Goal: Information Seeking & Learning: Learn about a topic

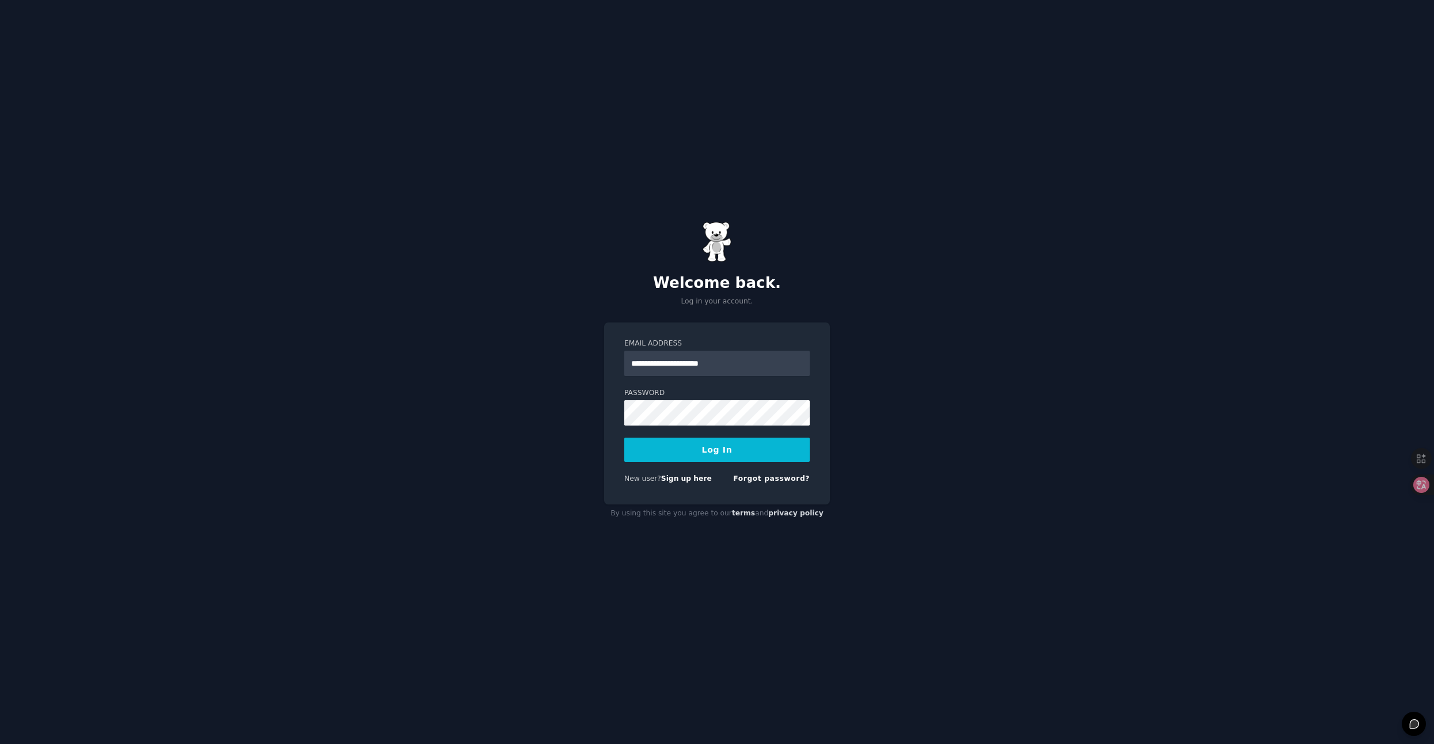
type input "**********"
click at [699, 446] on button "Log In" at bounding box center [716, 450] width 185 height 24
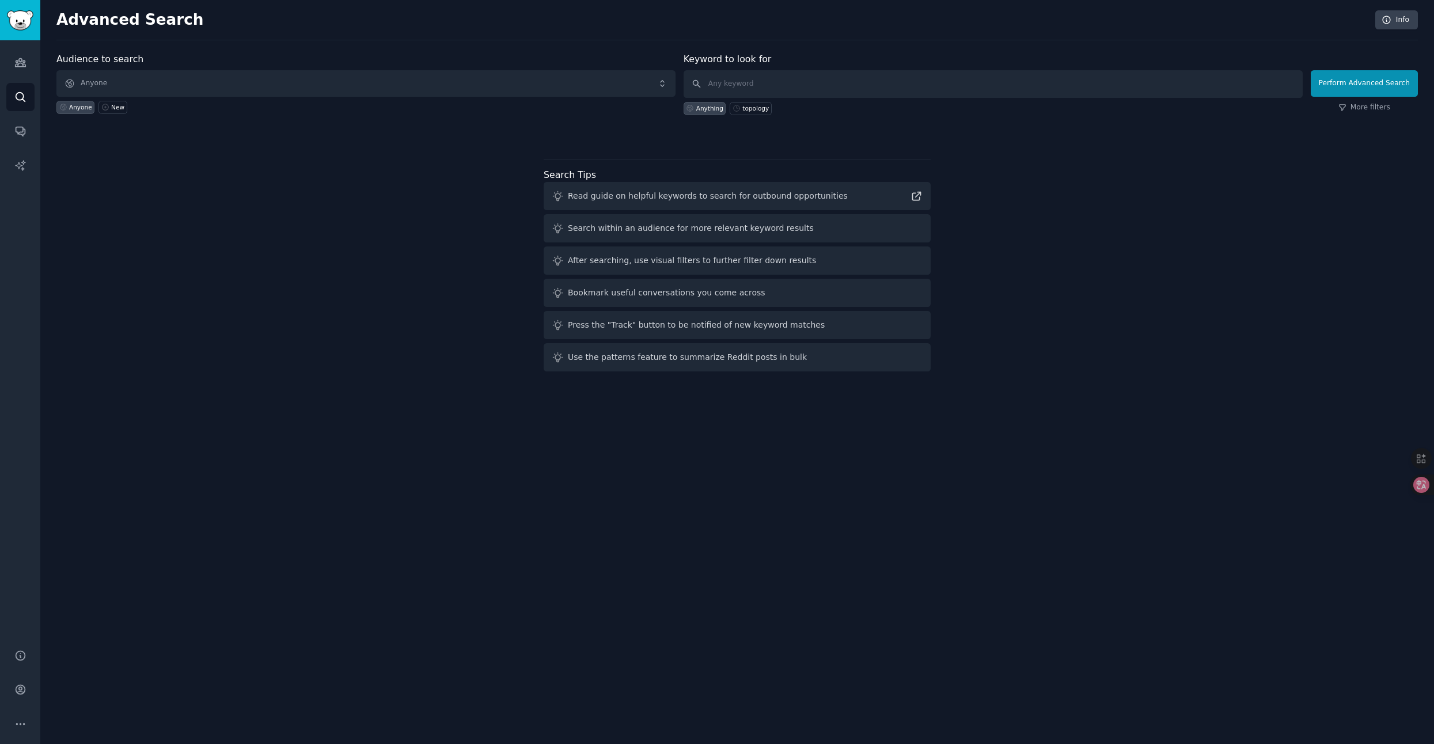
click at [1210, 311] on div "Audience to search Anyone Anyone New Keyword to look for Anything topology Perf…" at bounding box center [736, 214] width 1361 height 324
click at [1415, 489] on icon at bounding box center [1413, 485] width 12 height 12
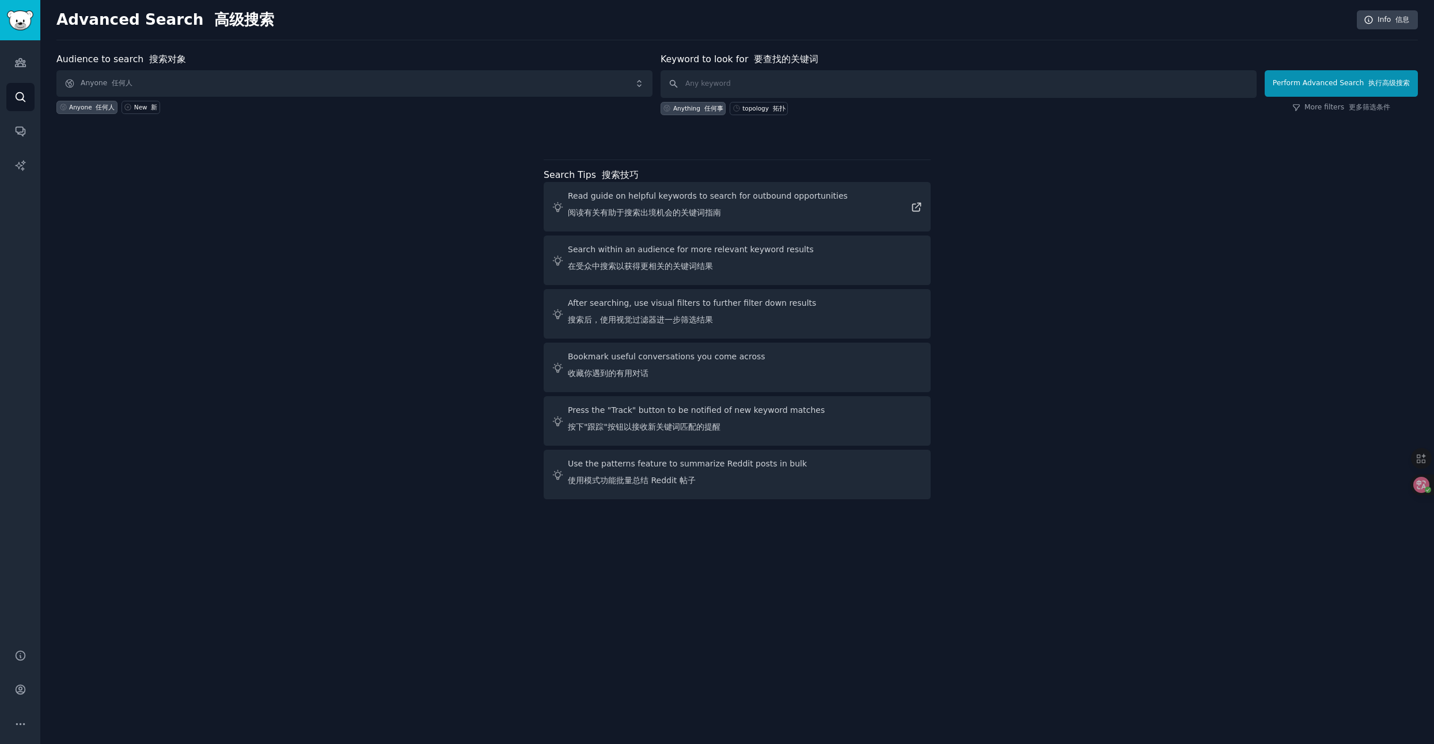
click at [627, 317] on font "搜索后，使用视觉过滤器进一步筛选结果" at bounding box center [640, 319] width 145 height 9
click at [752, 112] on div "topology 拓扑" at bounding box center [759, 108] width 58 height 13
type input "topology"
click at [704, 113] on div "Anything 任何事" at bounding box center [692, 108] width 65 height 13
click at [559, 128] on div "Audience to search 搜索对象 Anyone 任何人 Anyone 任何人 New 新 Keyword to look for 要查找的关键词…" at bounding box center [736, 95] width 1361 height 87
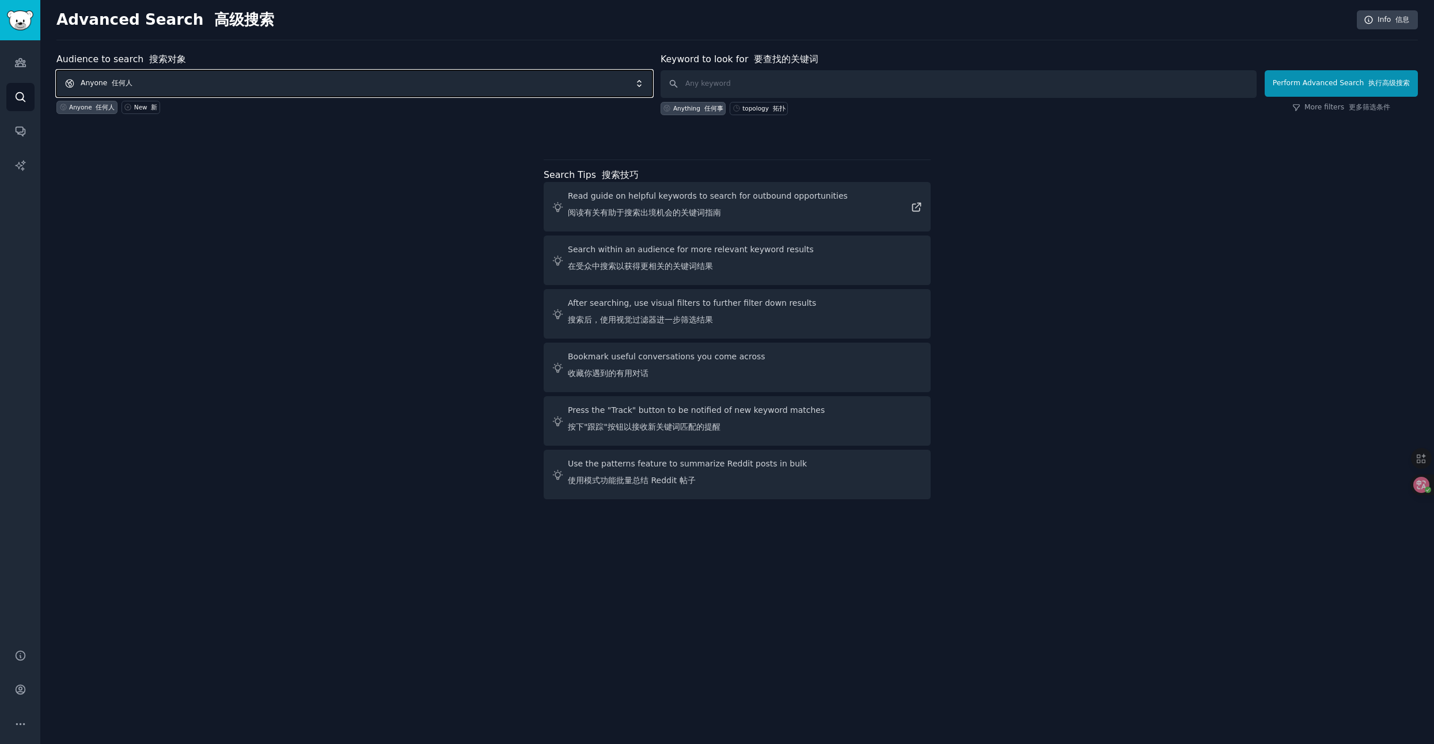
click at [467, 85] on span "Anyone 任何人" at bounding box center [354, 83] width 596 height 26
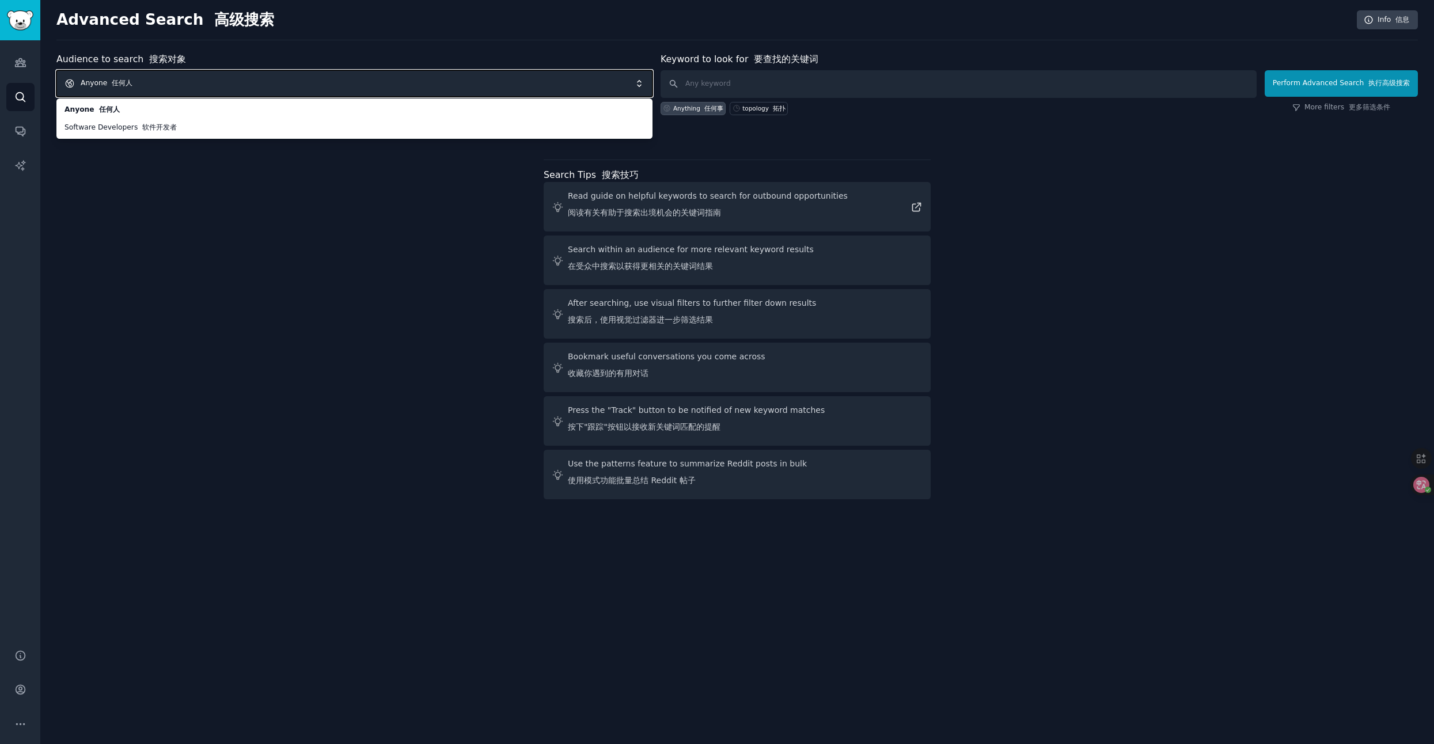
click at [310, 283] on div "Audience to search 搜索对象 Anyone 任何人 Anyone 任何人 Software Developers 软件开发者 Anyone …" at bounding box center [736, 277] width 1361 height 451
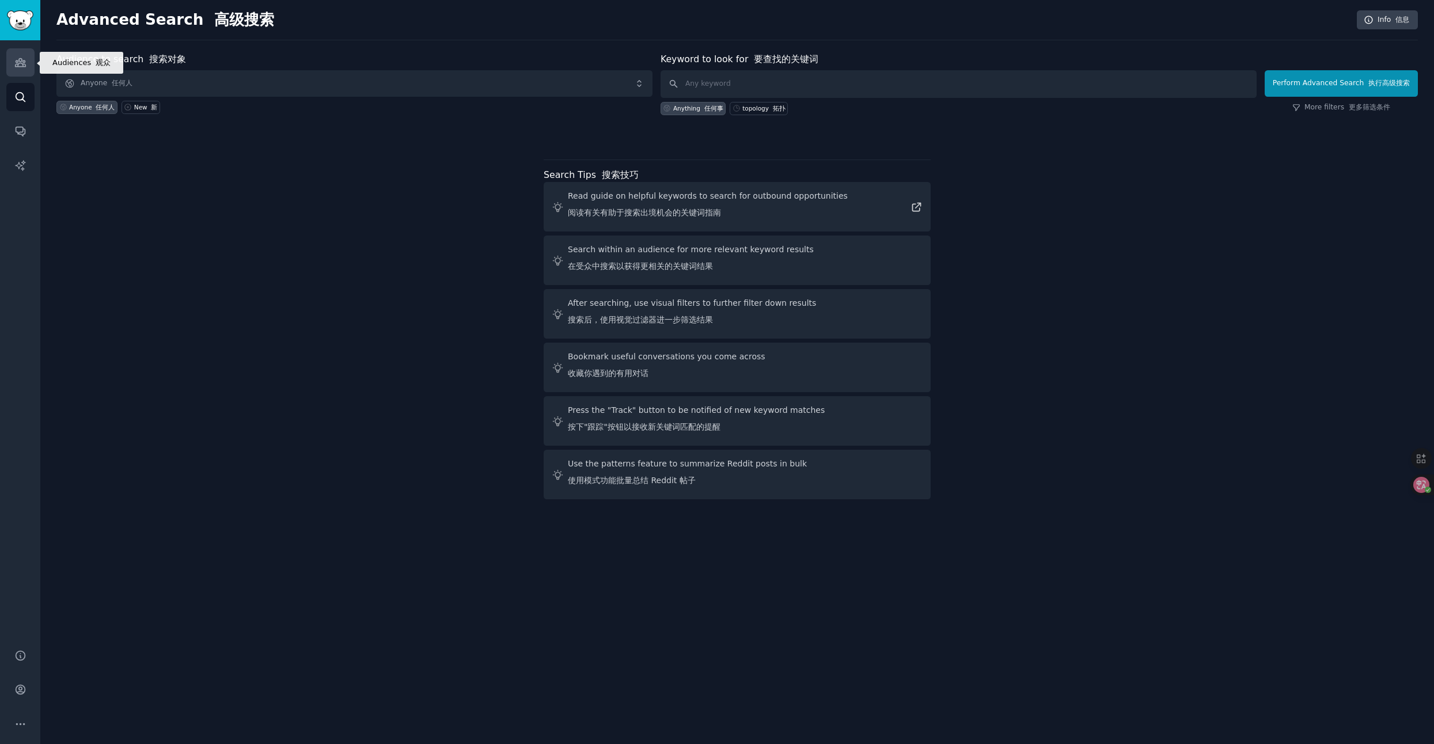
click at [21, 67] on icon "Sidebar" at bounding box center [20, 63] width 10 height 8
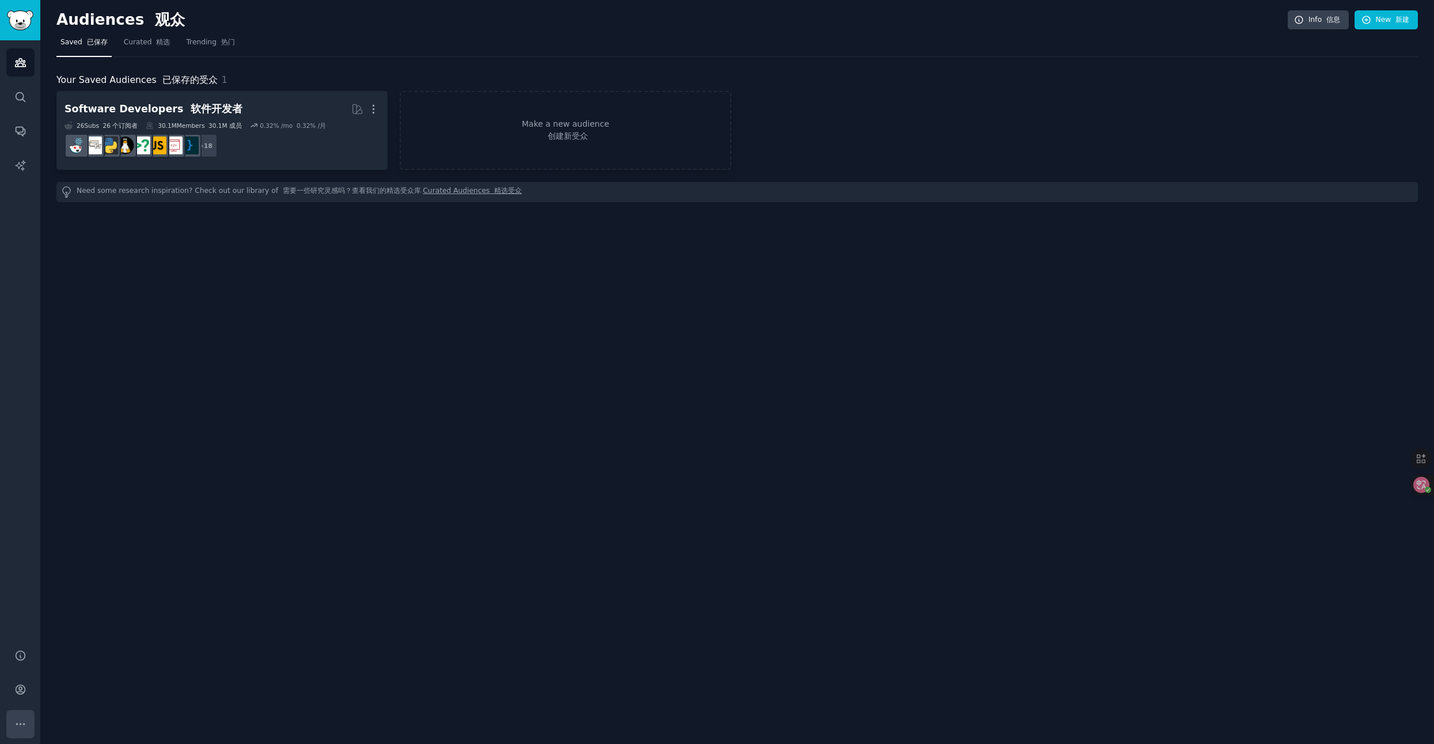
click at [14, 724] on icon "Sidebar" at bounding box center [20, 724] width 12 height 12
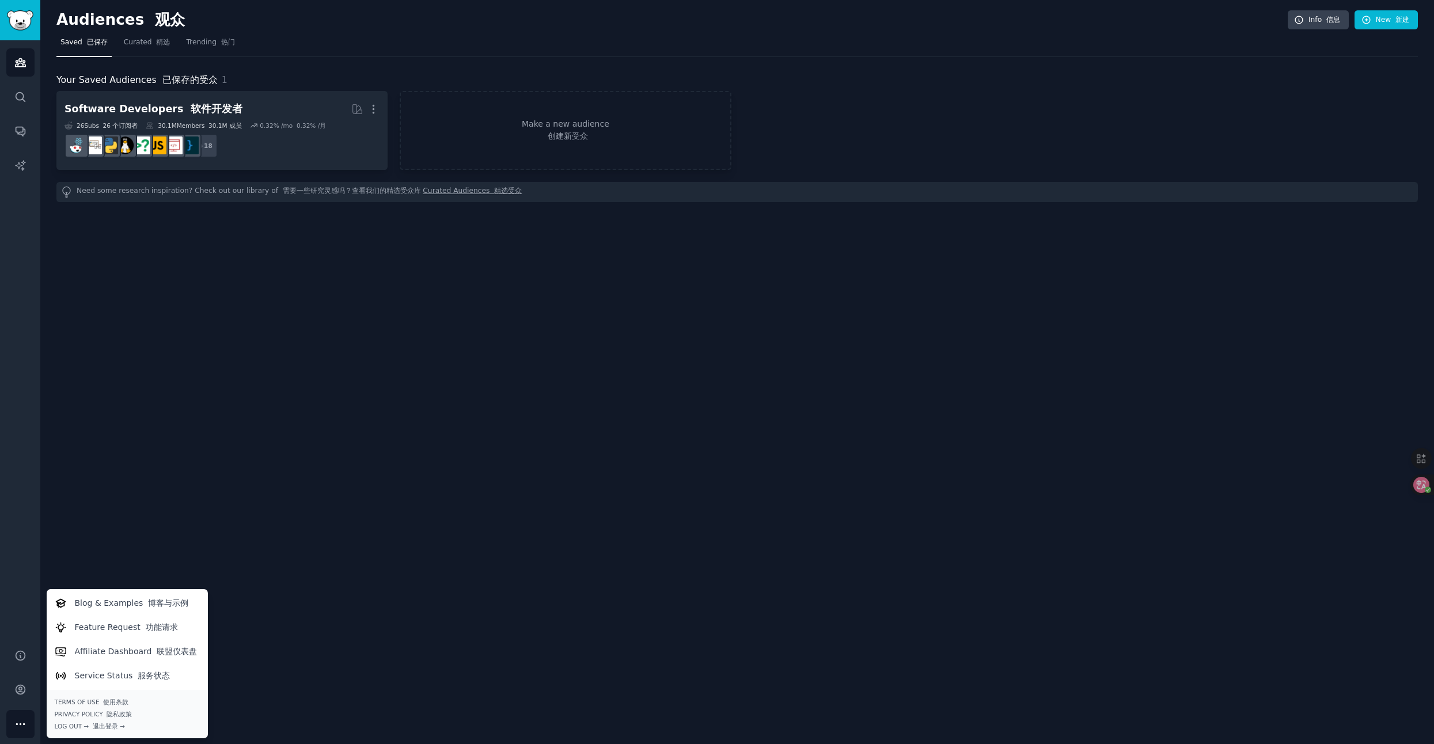
click at [341, 613] on div "Audiences 观众 Info 信息 New 新建 Saved 已保存 Curated 精选 Trending 热门 Your Saved Audienc…" at bounding box center [736, 372] width 1393 height 744
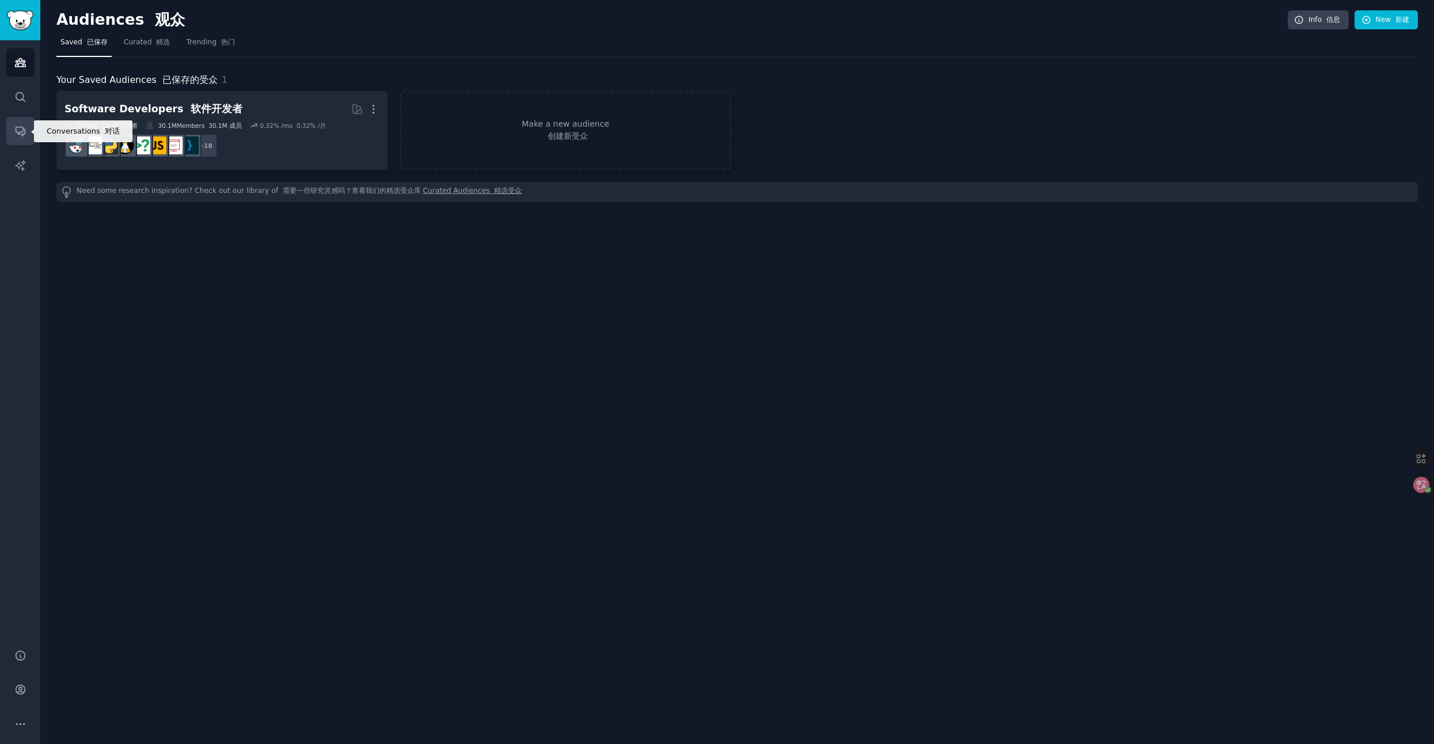
click at [24, 139] on link "Conversations" at bounding box center [20, 131] width 28 height 28
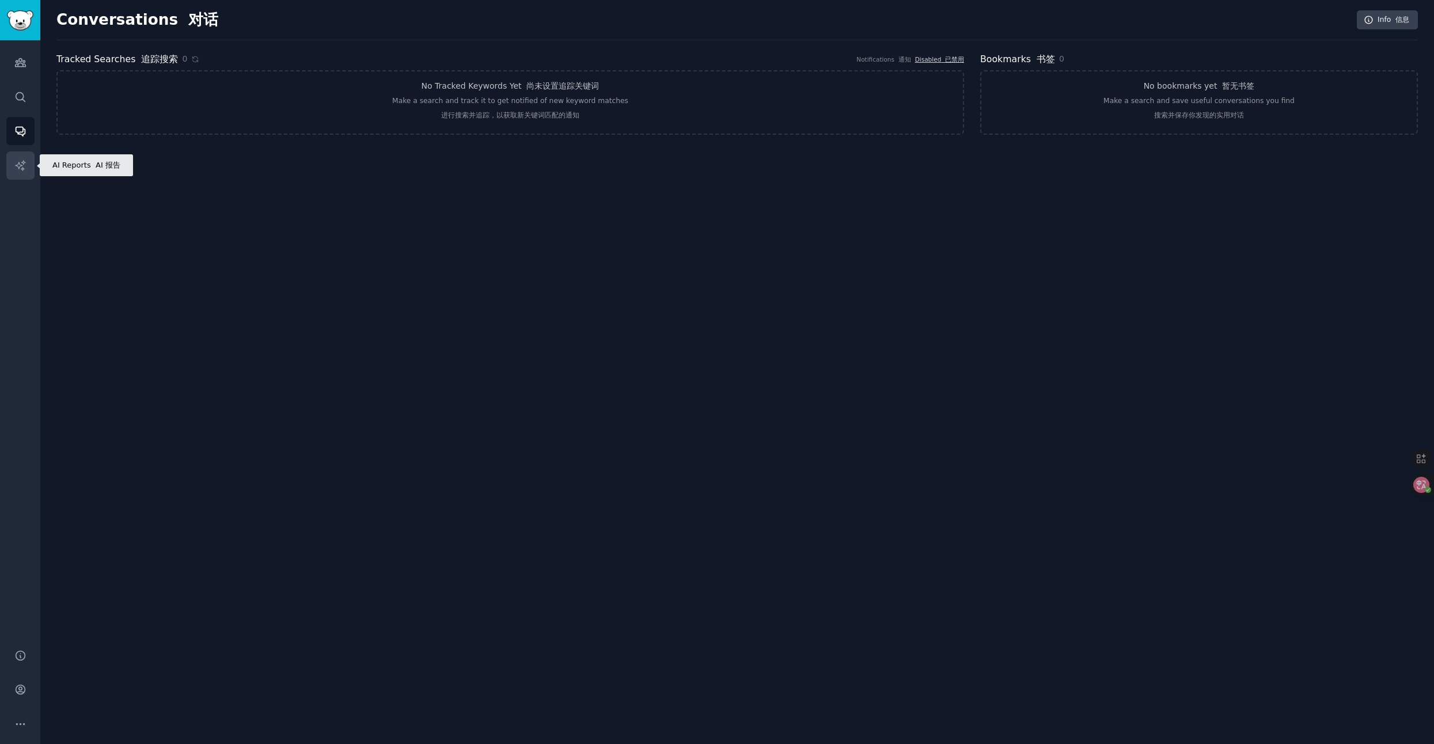
click at [24, 168] on icon "Sidebar" at bounding box center [20, 166] width 12 height 12
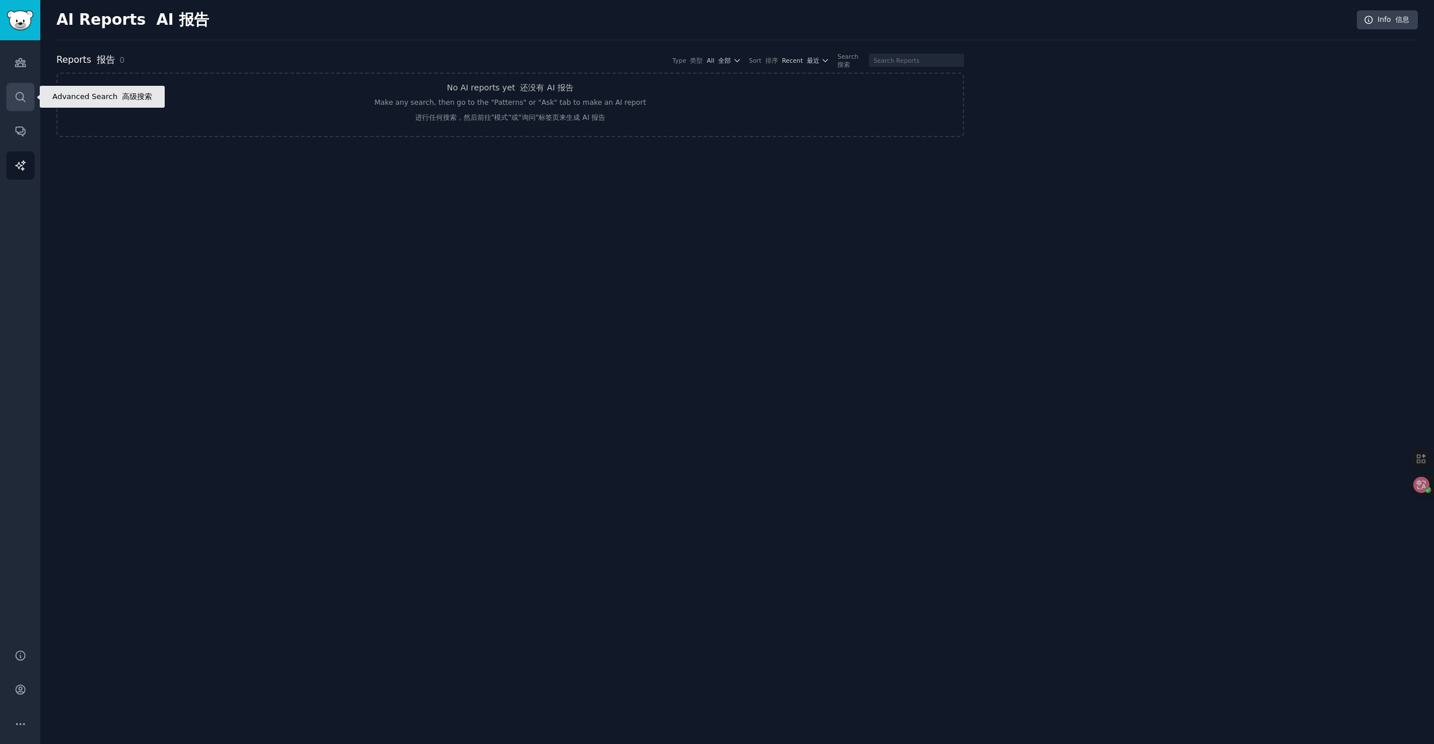
click at [25, 101] on icon "Sidebar" at bounding box center [20, 97] width 12 height 12
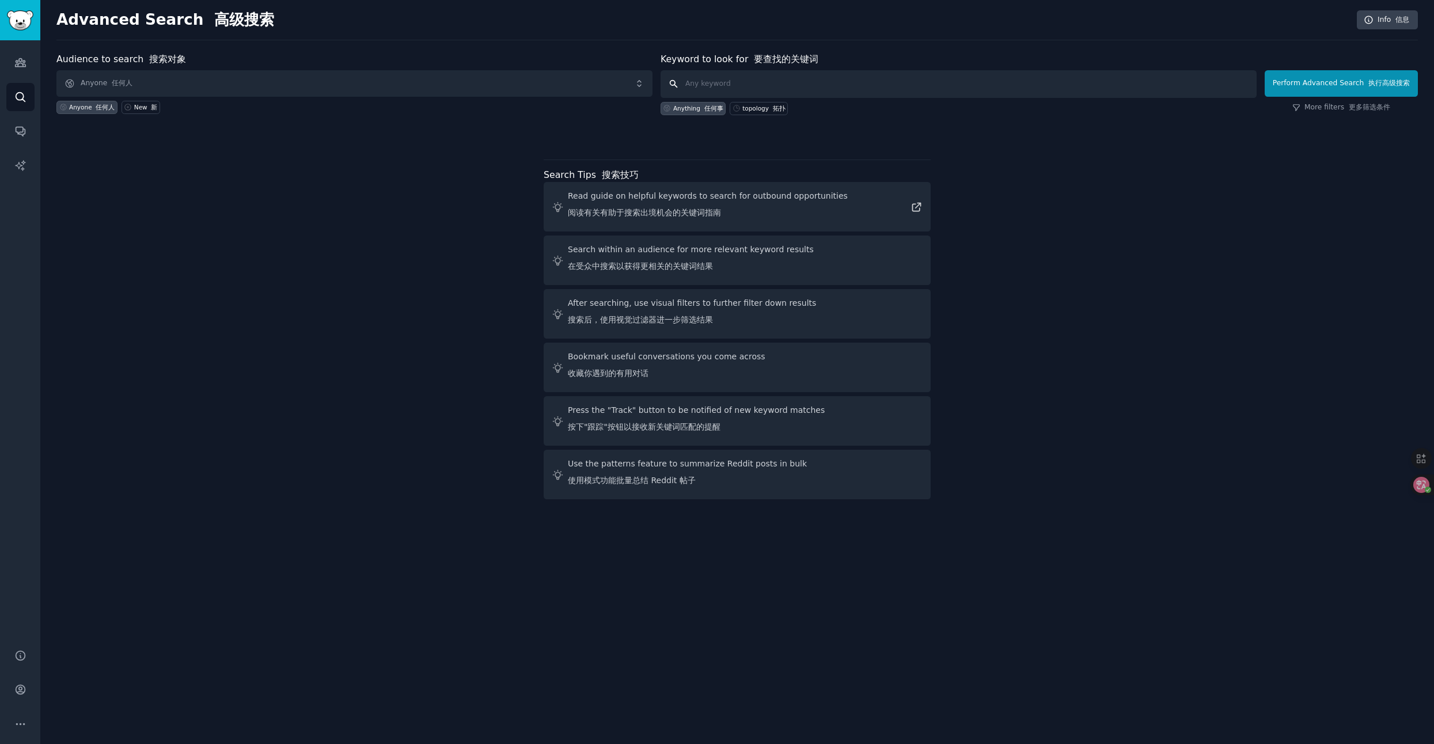
click at [735, 79] on input "text" at bounding box center [958, 84] width 596 height 28
type input "需求分析"
click button "Perform Advanced Search 执行高级搜索" at bounding box center [1340, 83] width 153 height 26
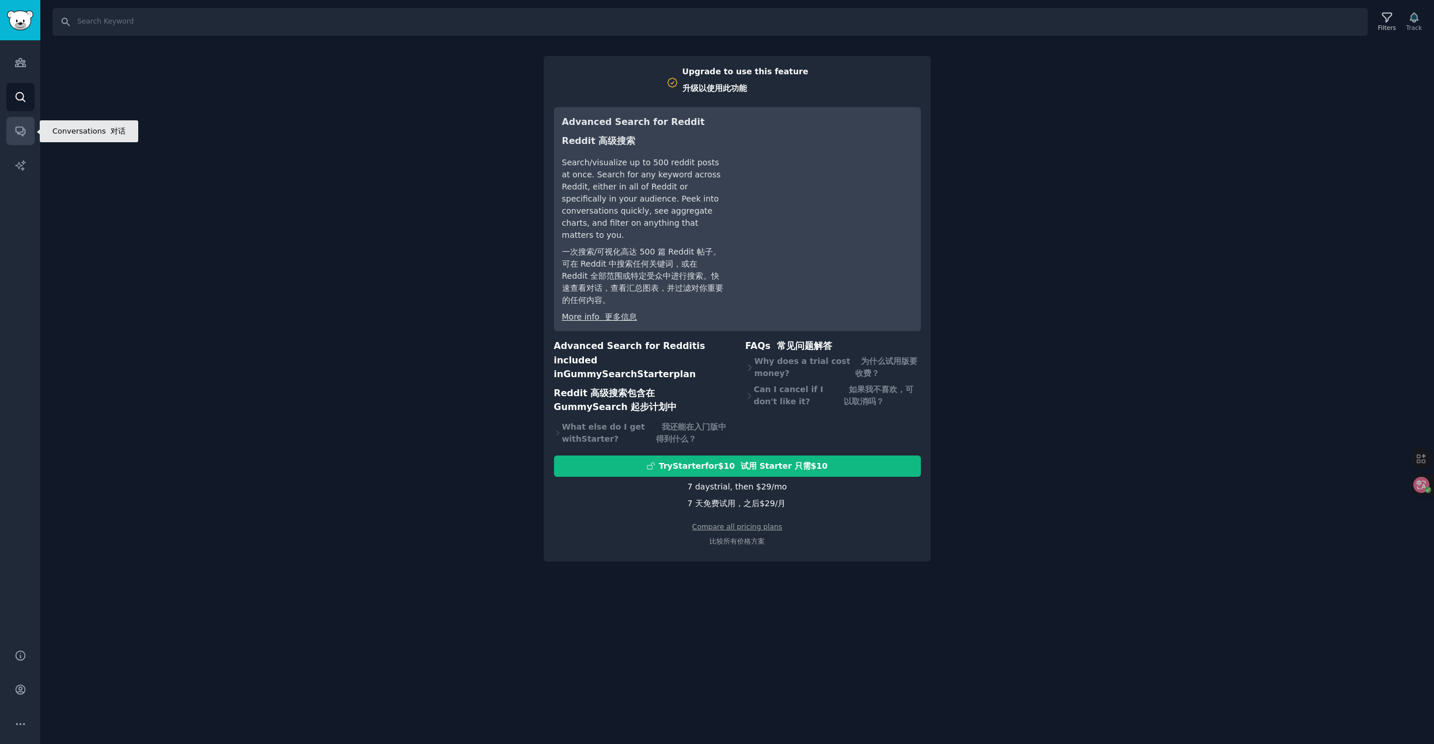
click at [19, 126] on icon "Sidebar" at bounding box center [20, 131] width 12 height 12
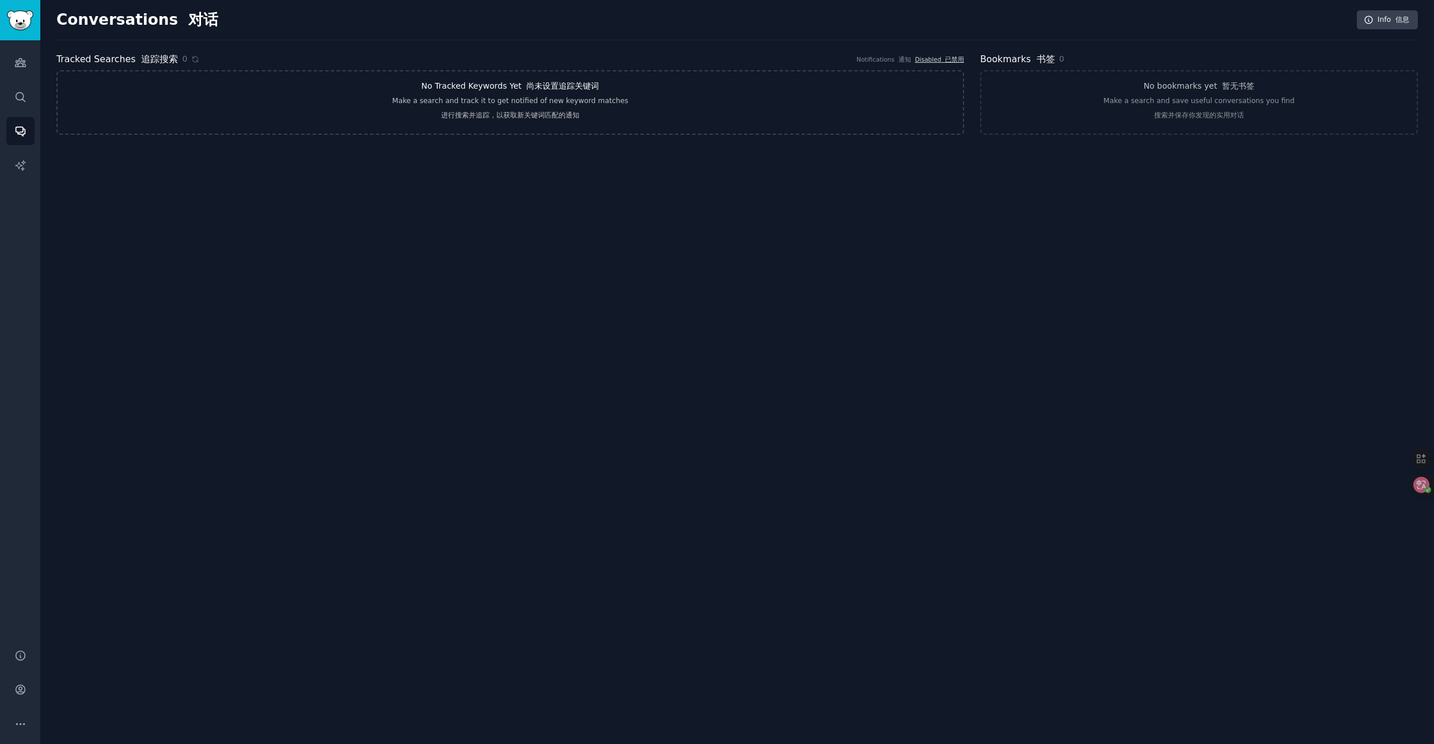
click at [583, 120] on div "Make a search and track it to get notified of new keyword matches 进行搜索并追踪，以获取新关…" at bounding box center [510, 110] width 236 height 29
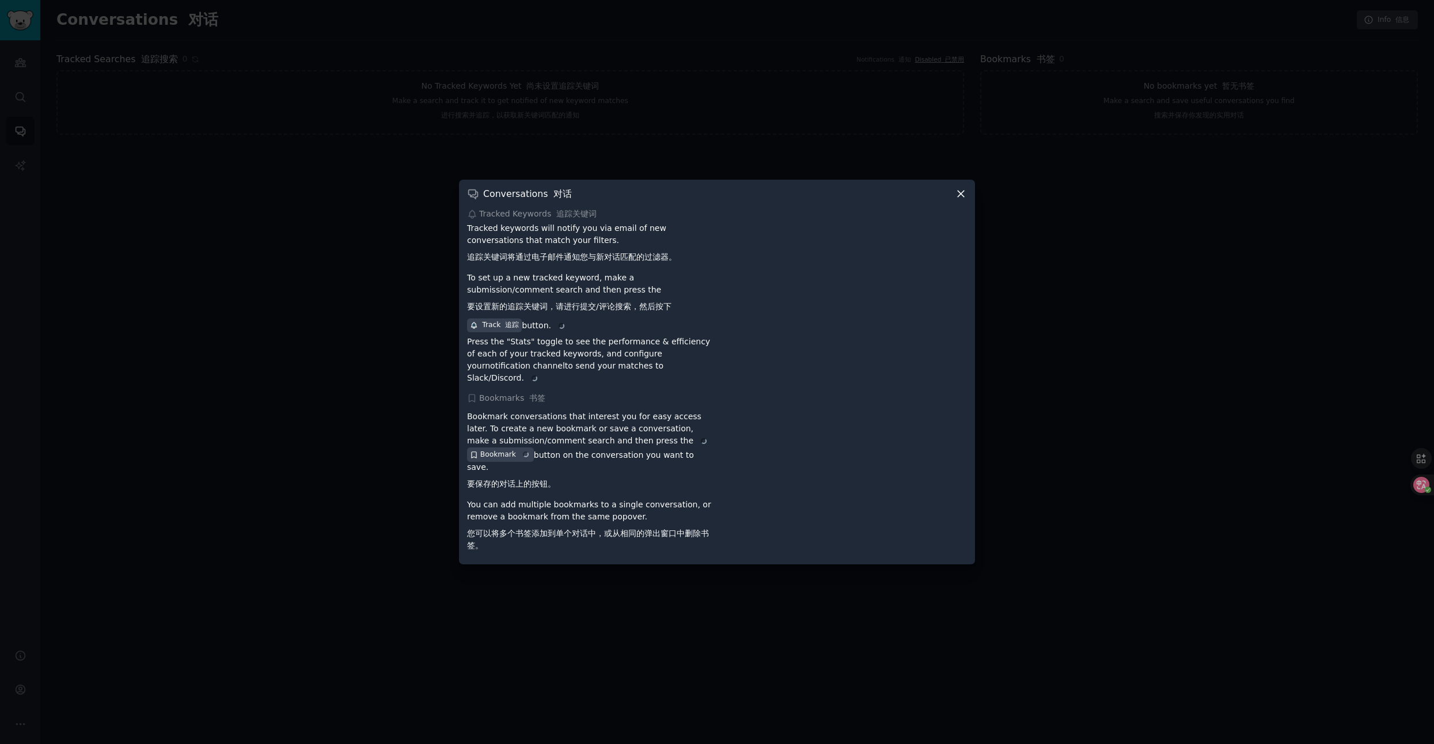
click at [960, 206] on div "Conversations 对话 Tracked Keywords 追踪关键词 Tracked keywords will notify you via em…" at bounding box center [717, 372] width 516 height 385
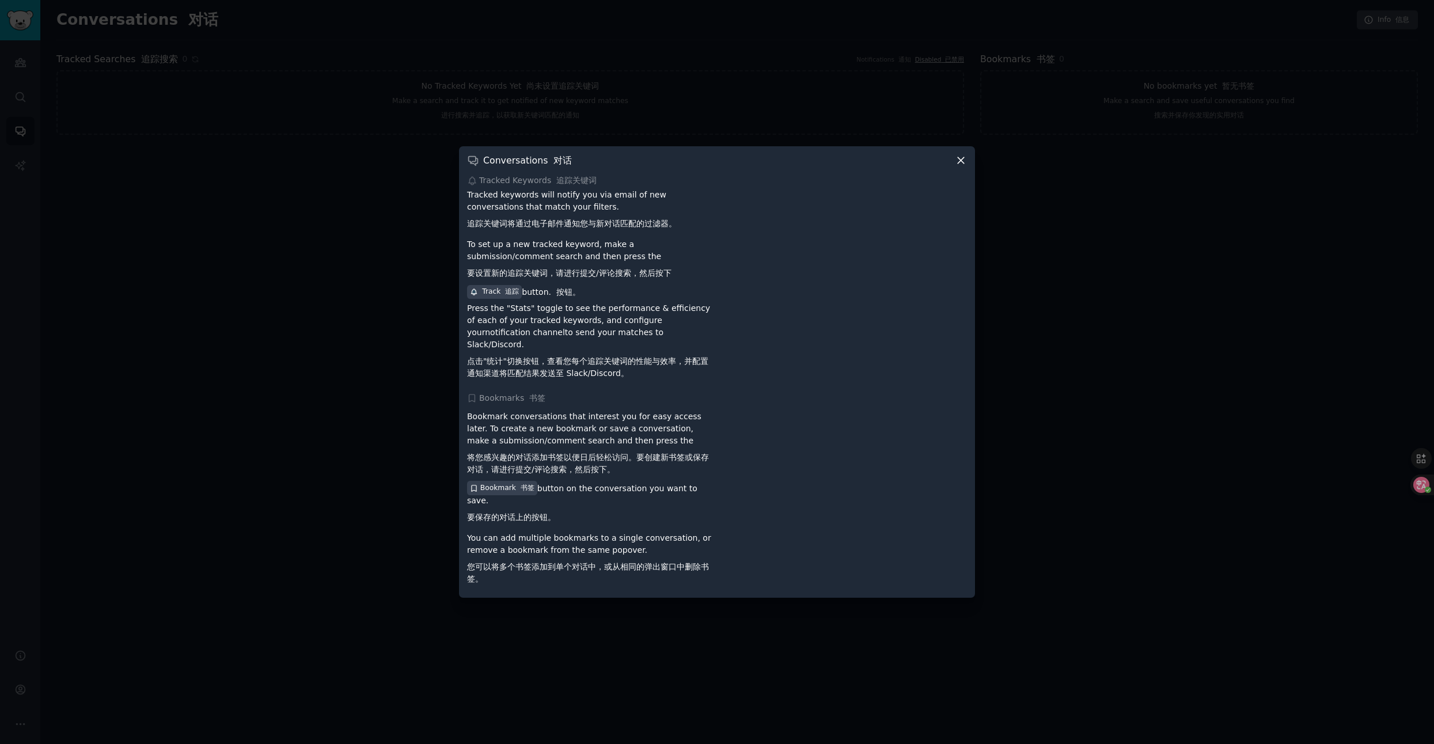
click at [958, 166] on div "Conversations 对话" at bounding box center [717, 160] width 500 height 12
click at [960, 164] on icon at bounding box center [961, 161] width 6 height 6
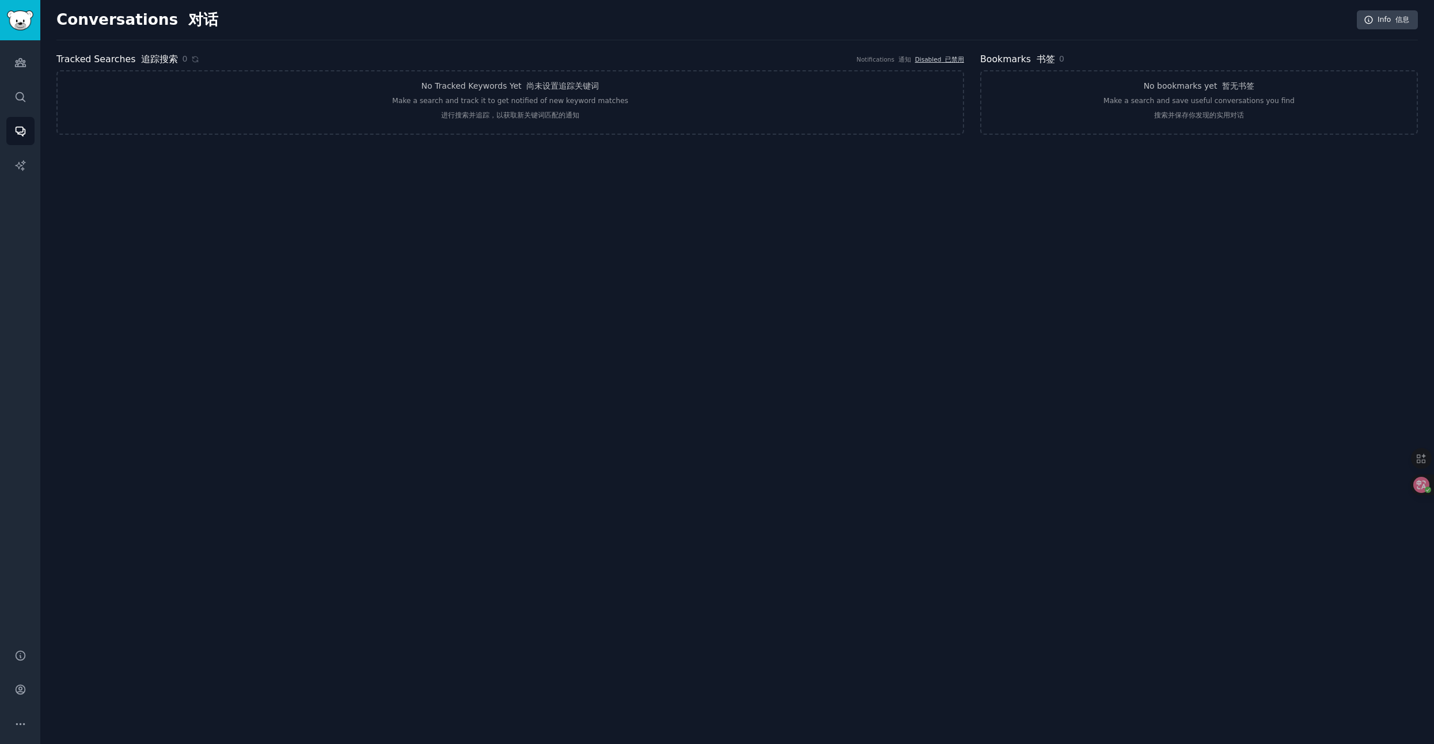
click at [485, 239] on div "Conversations 对话 Info 信息 Tracked Searches 追踪搜索 0 Notifications 通知 Disabled 已禁用 …" at bounding box center [736, 372] width 1393 height 744
click at [15, 165] on icon "Sidebar" at bounding box center [20, 166] width 12 height 12
click at [407, 102] on div "Make any search, then go to the "Patterns" or "Ask" tab to make an AI report 进行…" at bounding box center [509, 112] width 271 height 29
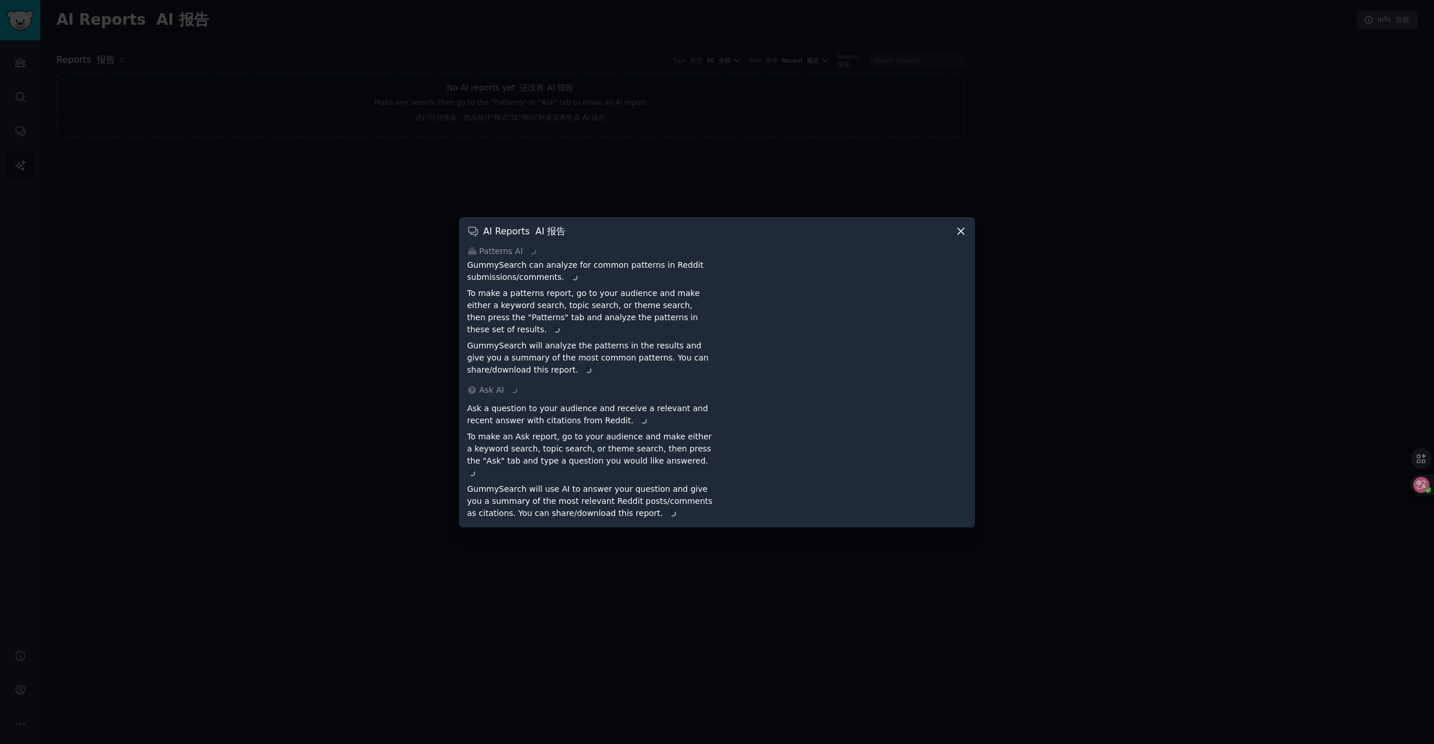
click at [963, 237] on icon at bounding box center [961, 231] width 12 height 12
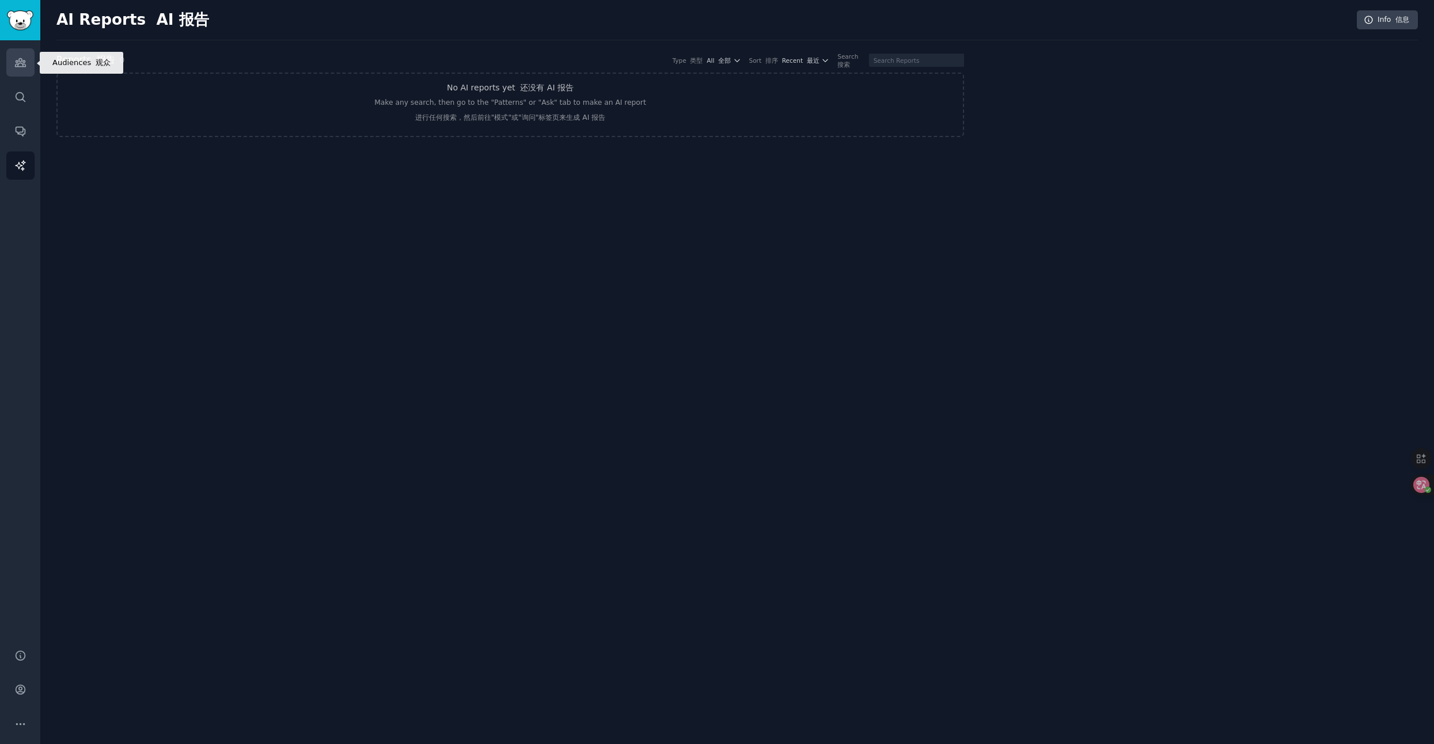
click at [22, 69] on link "Audiences" at bounding box center [20, 62] width 28 height 28
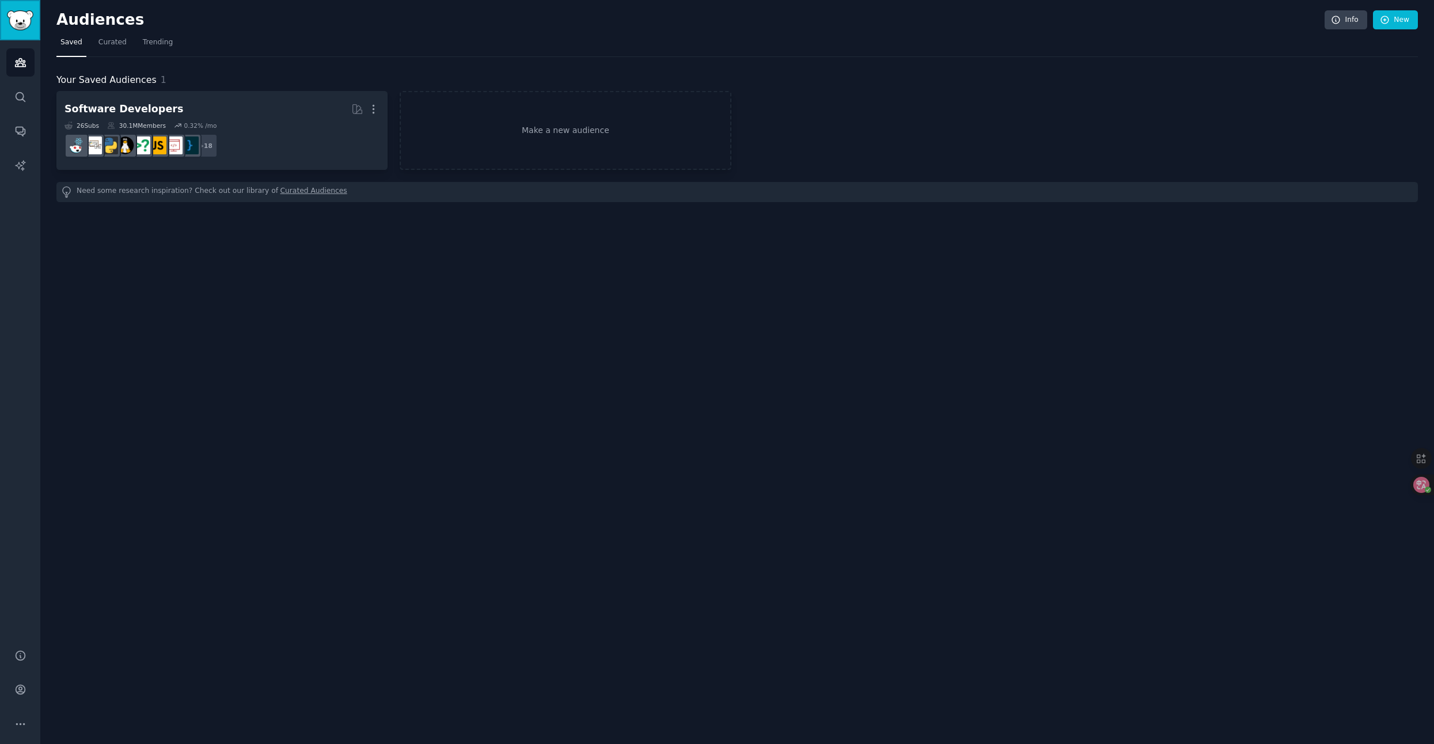
click at [24, 29] on img "Sidebar" at bounding box center [20, 20] width 26 height 20
click at [206, 47] on span "Trending 热门" at bounding box center [210, 42] width 48 height 10
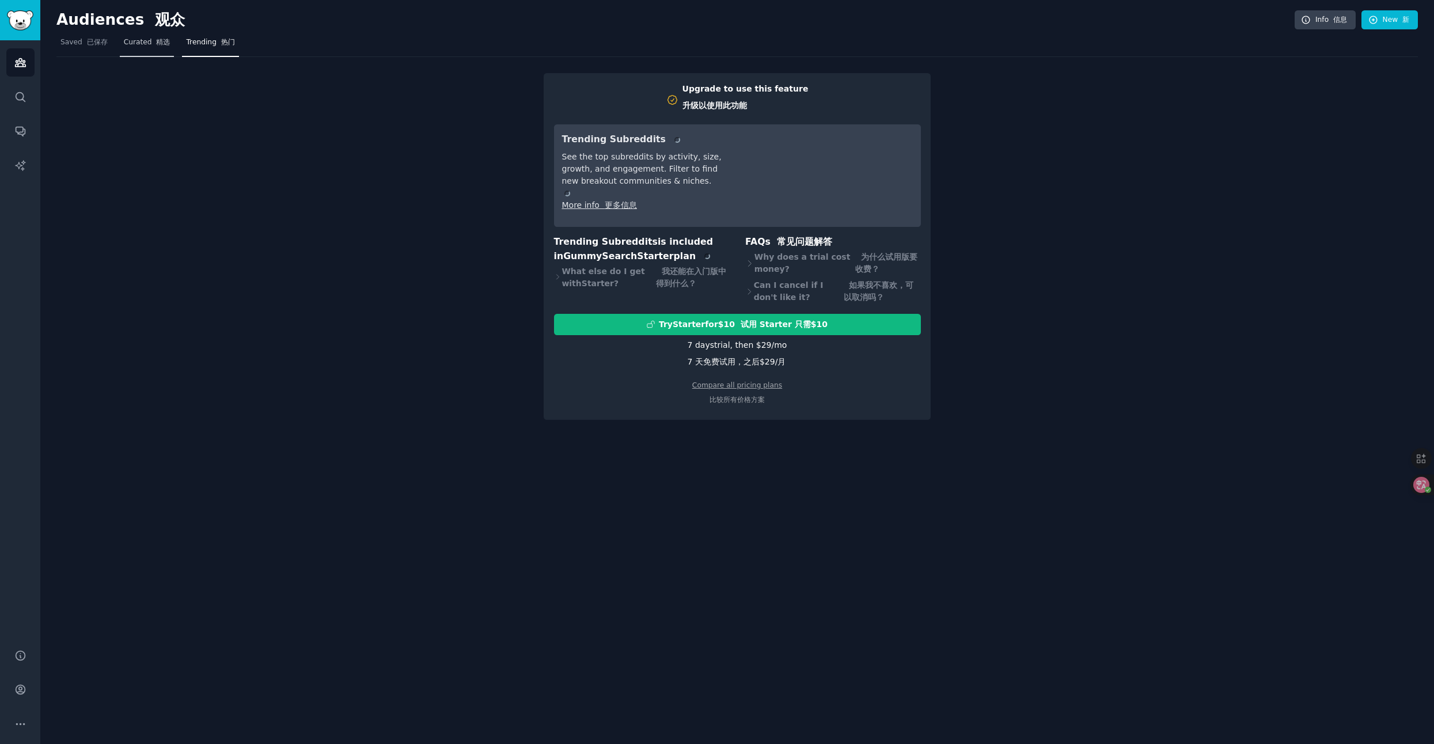
click at [142, 47] on span "Curated 精选" at bounding box center [147, 42] width 47 height 10
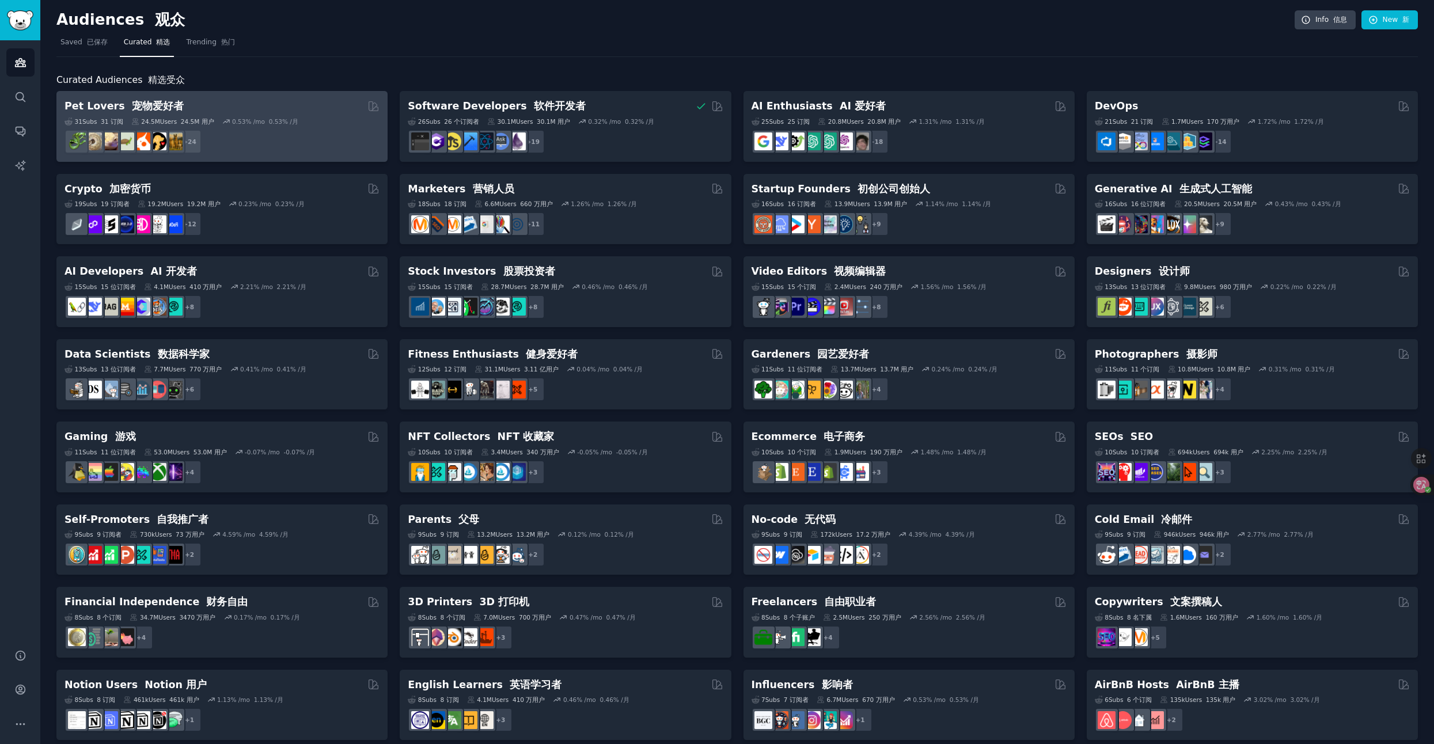
click at [295, 105] on div "Pet Lovers 宠物爱好者" at bounding box center [221, 106] width 315 height 14
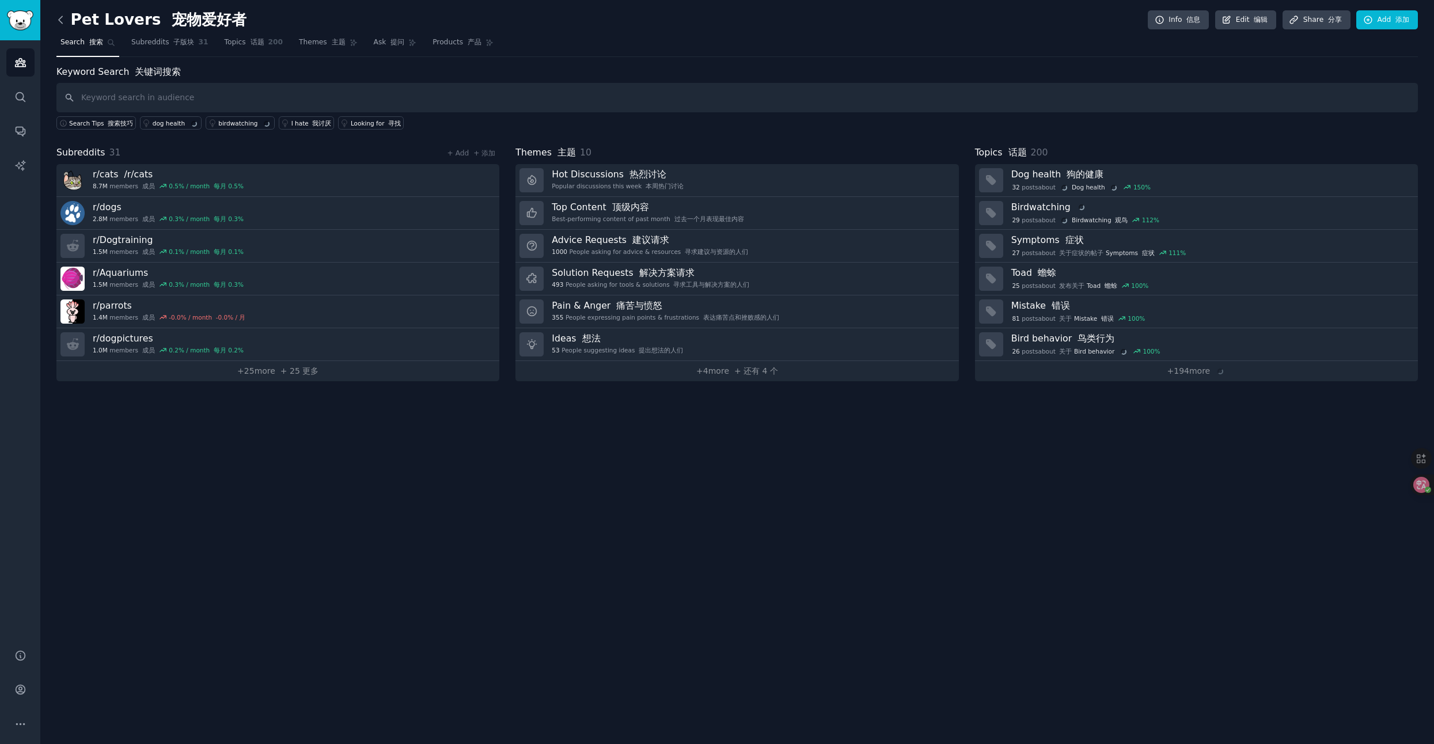
click at [62, 24] on icon at bounding box center [61, 20] width 12 height 12
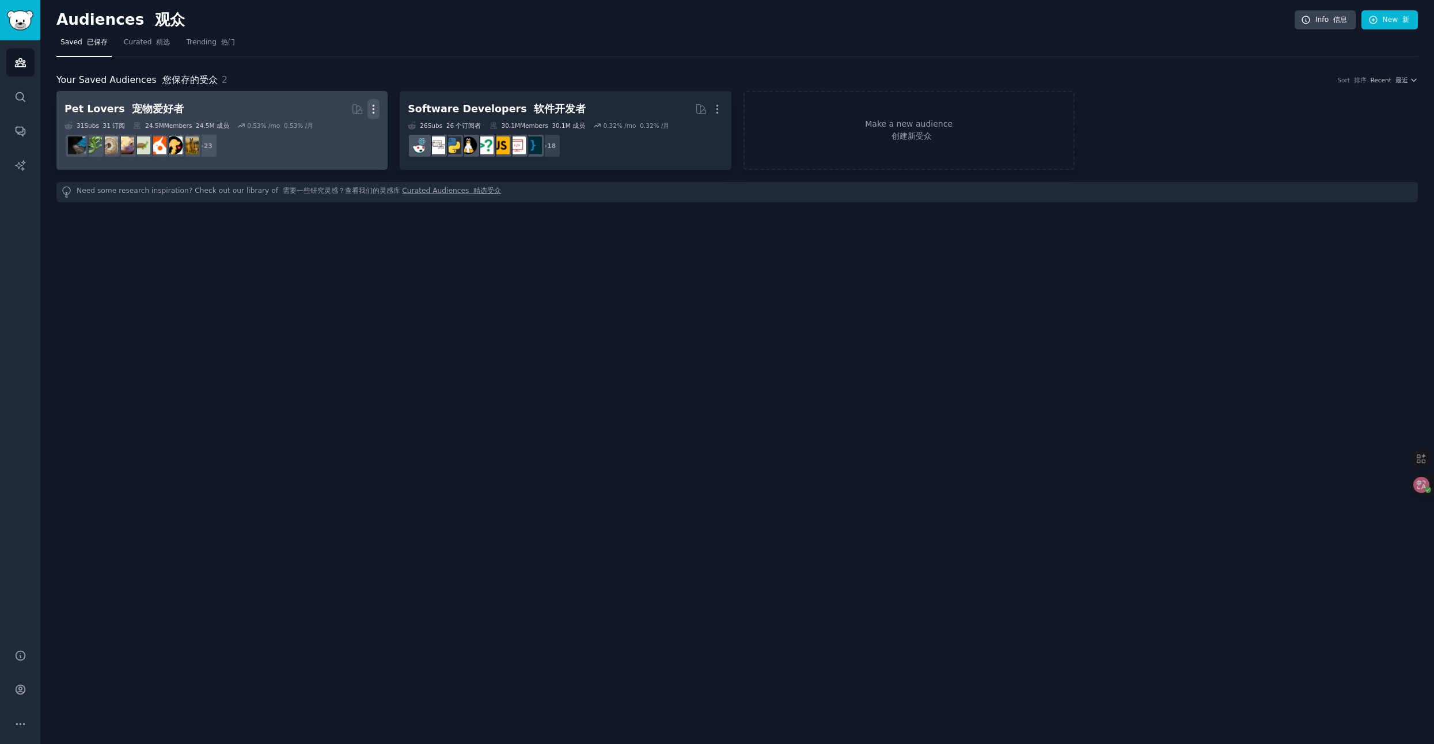
click at [379, 113] on icon "button" at bounding box center [373, 109] width 12 height 12
click at [328, 153] on font at bounding box center [338, 150] width 29 height 21
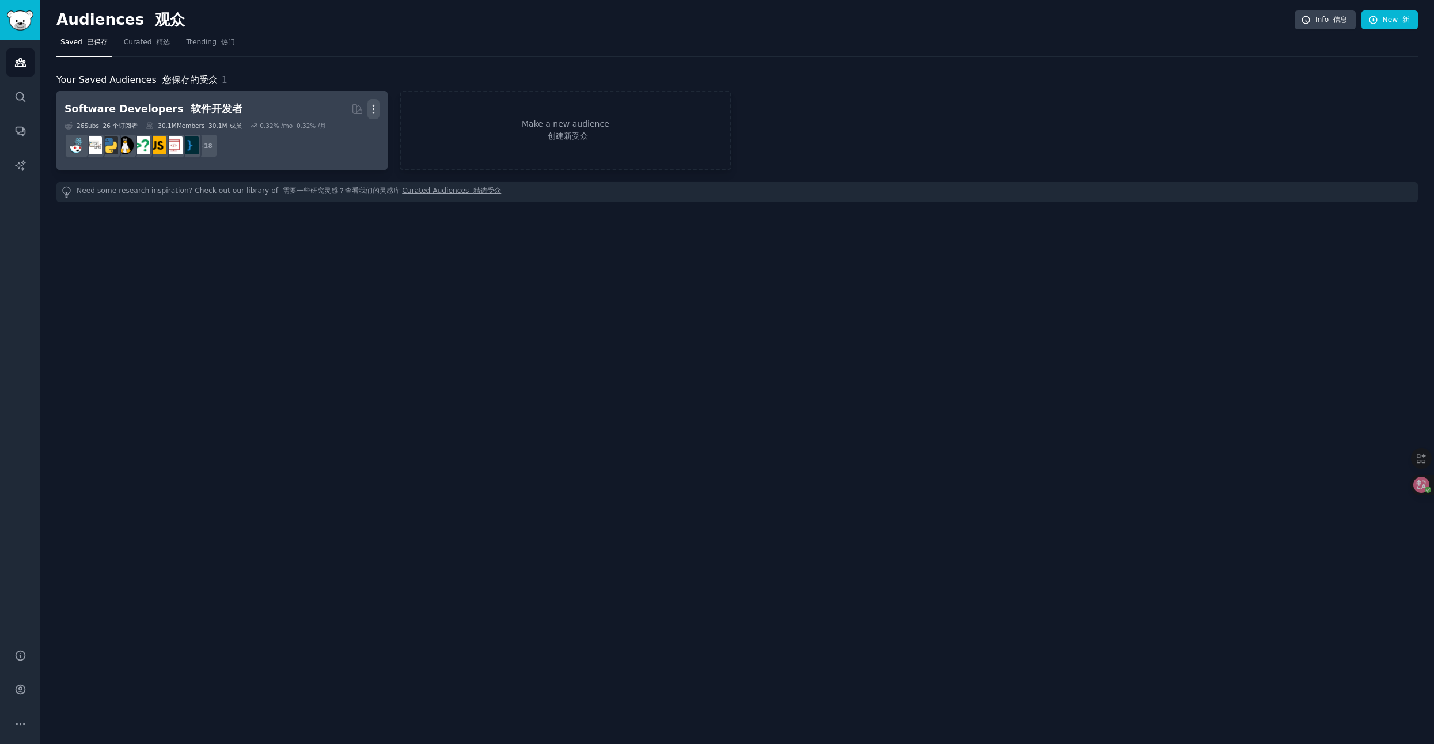
click at [374, 111] on icon "button" at bounding box center [373, 109] width 12 height 12
click at [337, 120] on font "查看" at bounding box center [332, 124] width 16 height 9
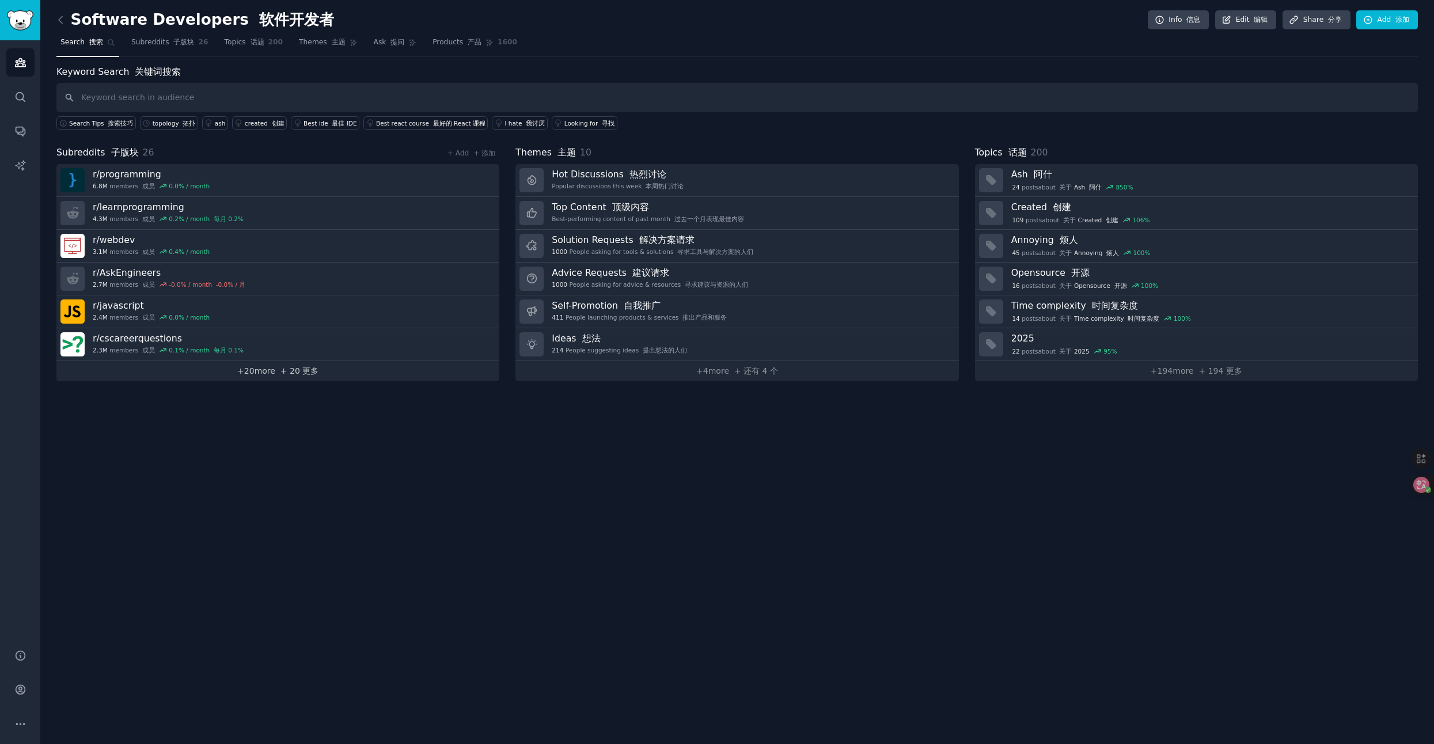
click at [303, 369] on font "+ 20 更多" at bounding box center [299, 370] width 38 height 9
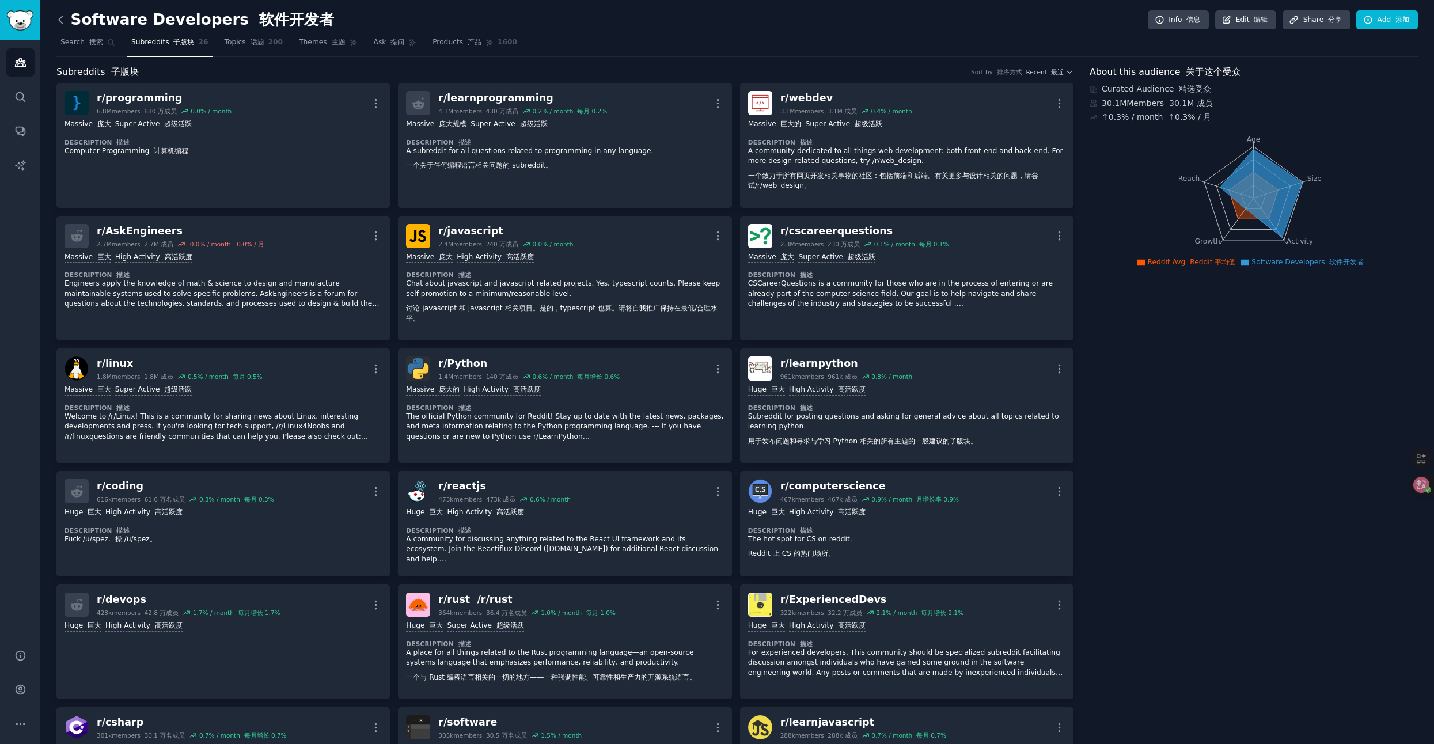
click at [60, 16] on icon at bounding box center [61, 20] width 12 height 12
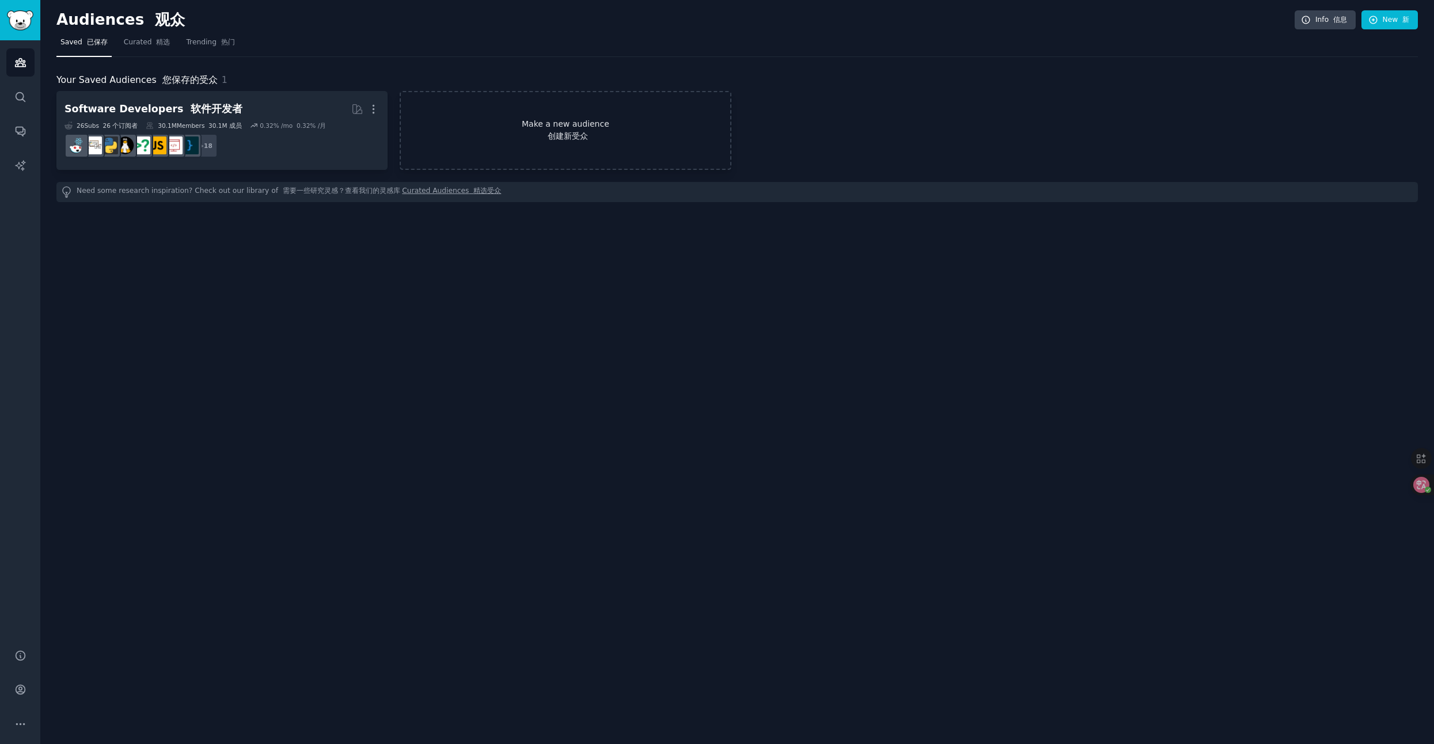
click at [517, 136] on font "创建新受众" at bounding box center [565, 136] width 329 height 12
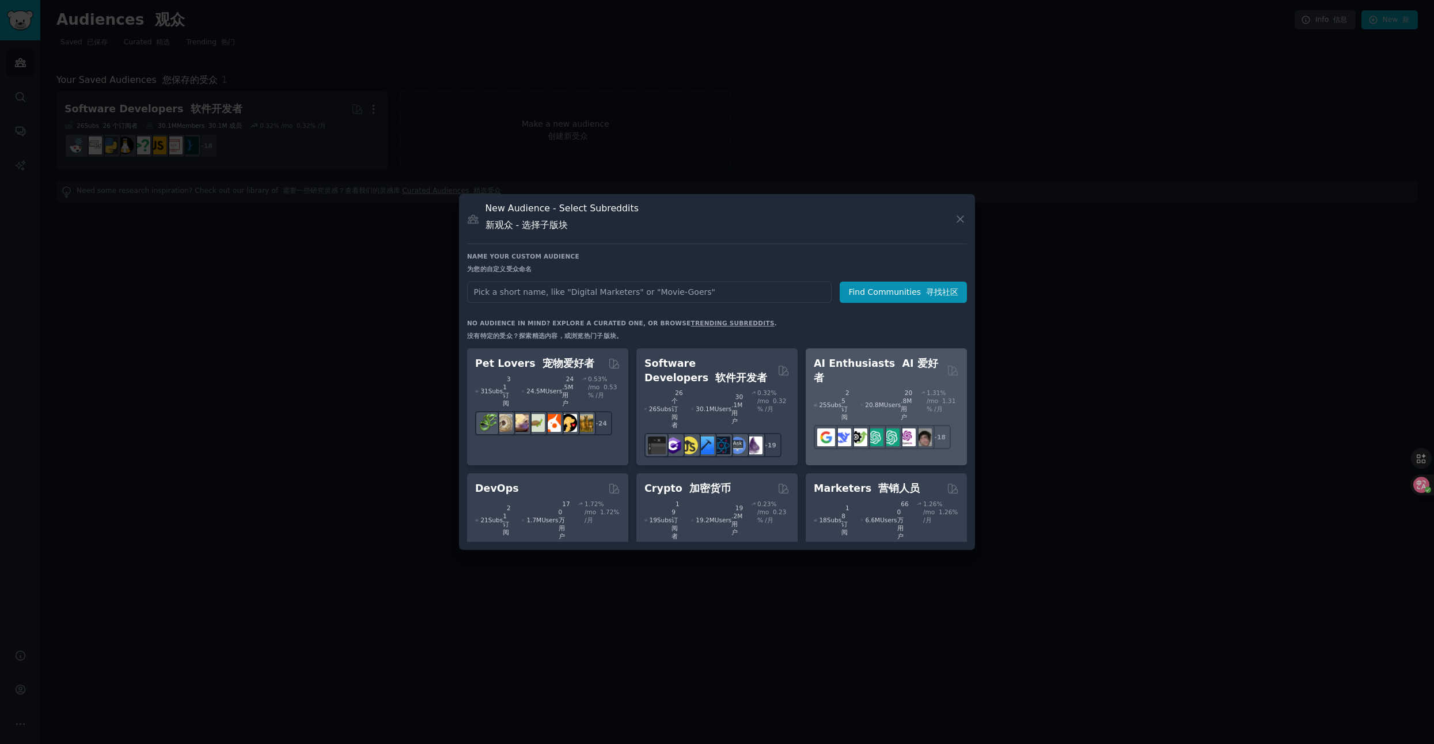
click at [853, 366] on h2 "AI Enthusiasts AI 爱好者" at bounding box center [878, 370] width 129 height 28
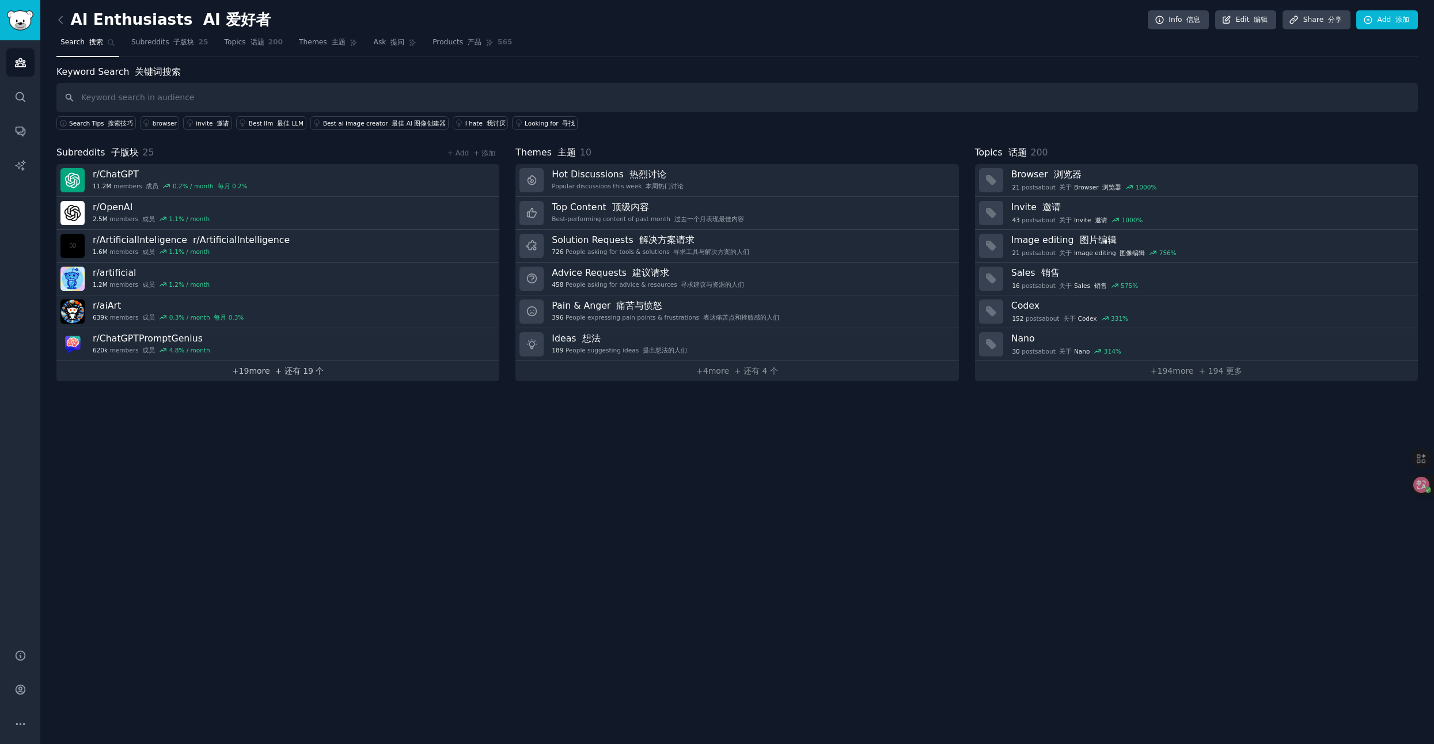
click at [263, 372] on link "+ 19 more + 还有 19 个" at bounding box center [277, 371] width 443 height 20
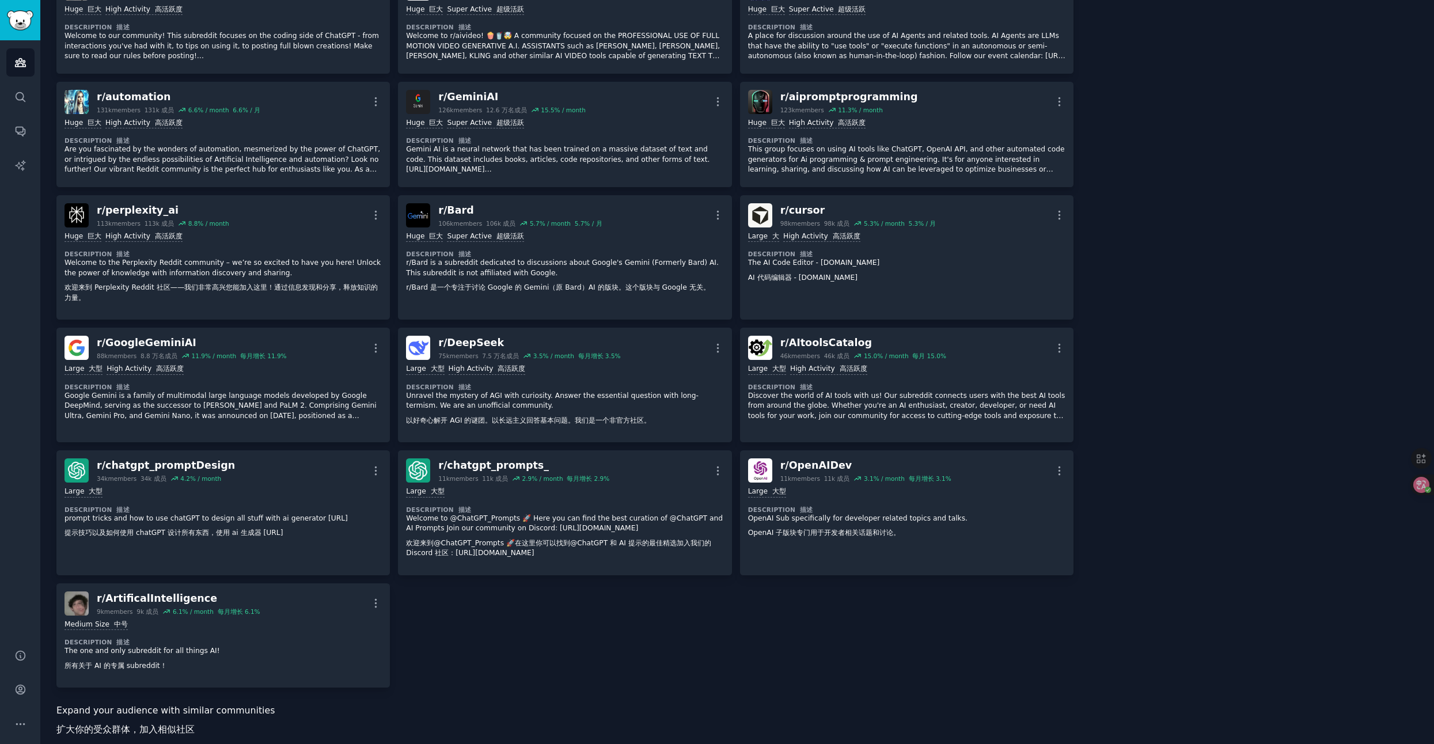
scroll to position [898, 0]
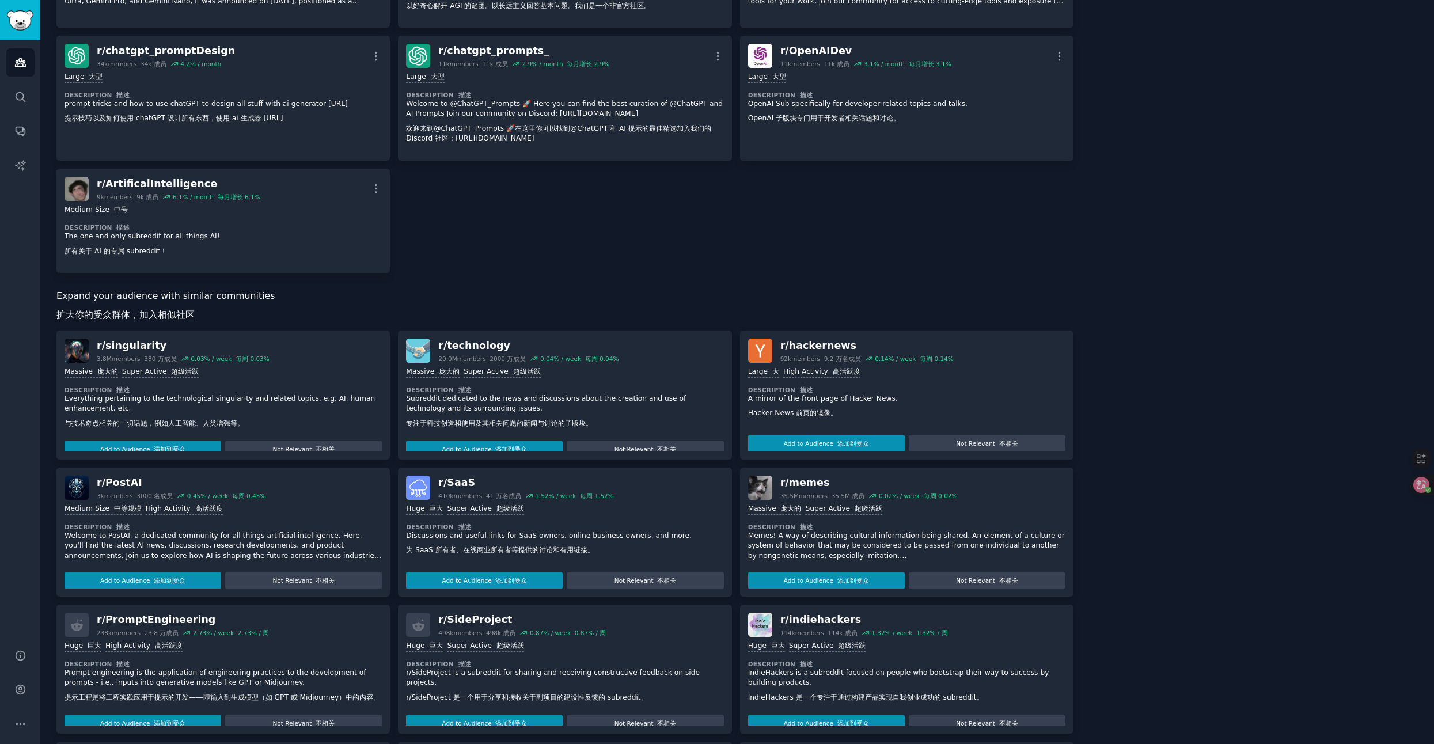
click at [981, 641] on div "Huge 巨大 Super Active 超级活跃" at bounding box center [906, 646] width 317 height 11
click at [877, 722] on button "Add to Audience 添加到受众" at bounding box center [826, 717] width 157 height 16
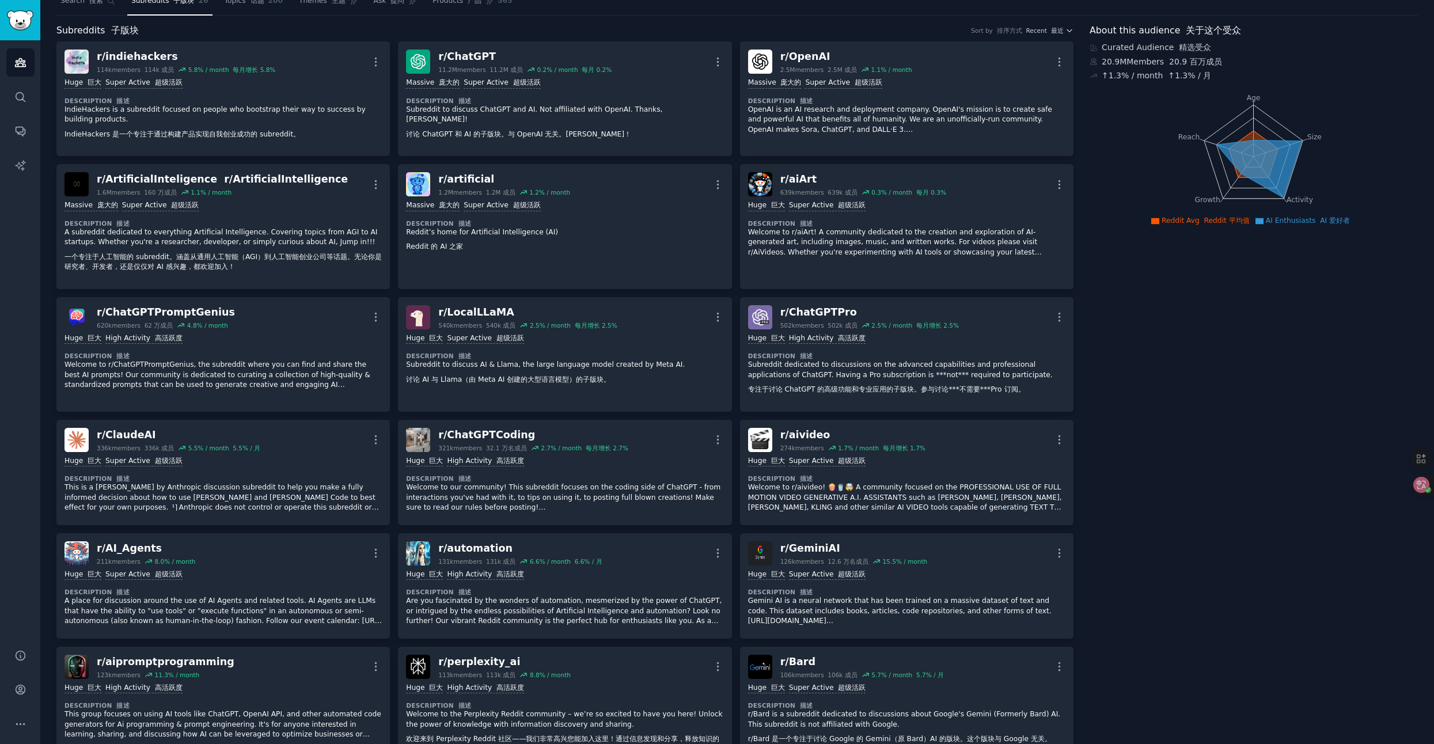
scroll to position [0, 0]
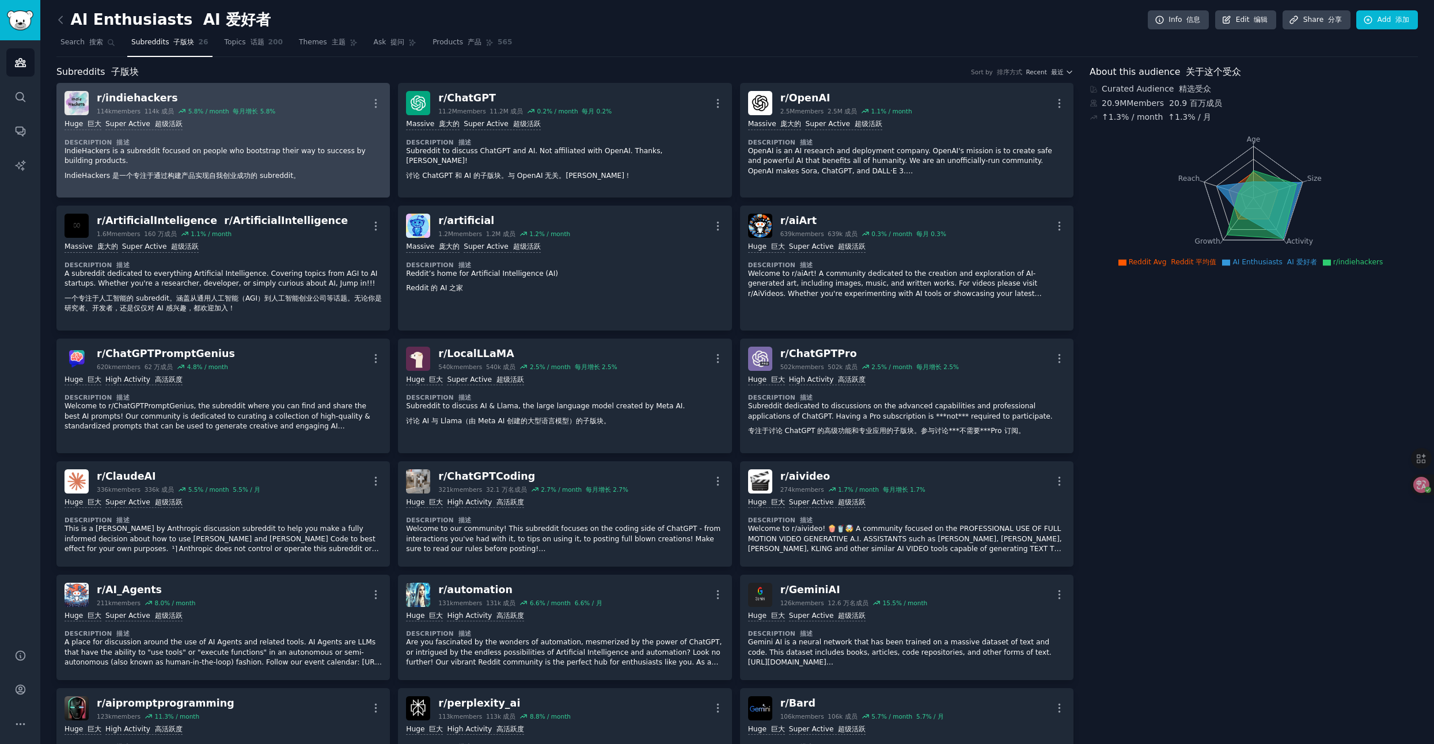
click at [302, 131] on div "Huge 巨大 Super Active 超级活跃 Description 描述 IndieHackers is a subreddit focused on…" at bounding box center [222, 152] width 317 height 74
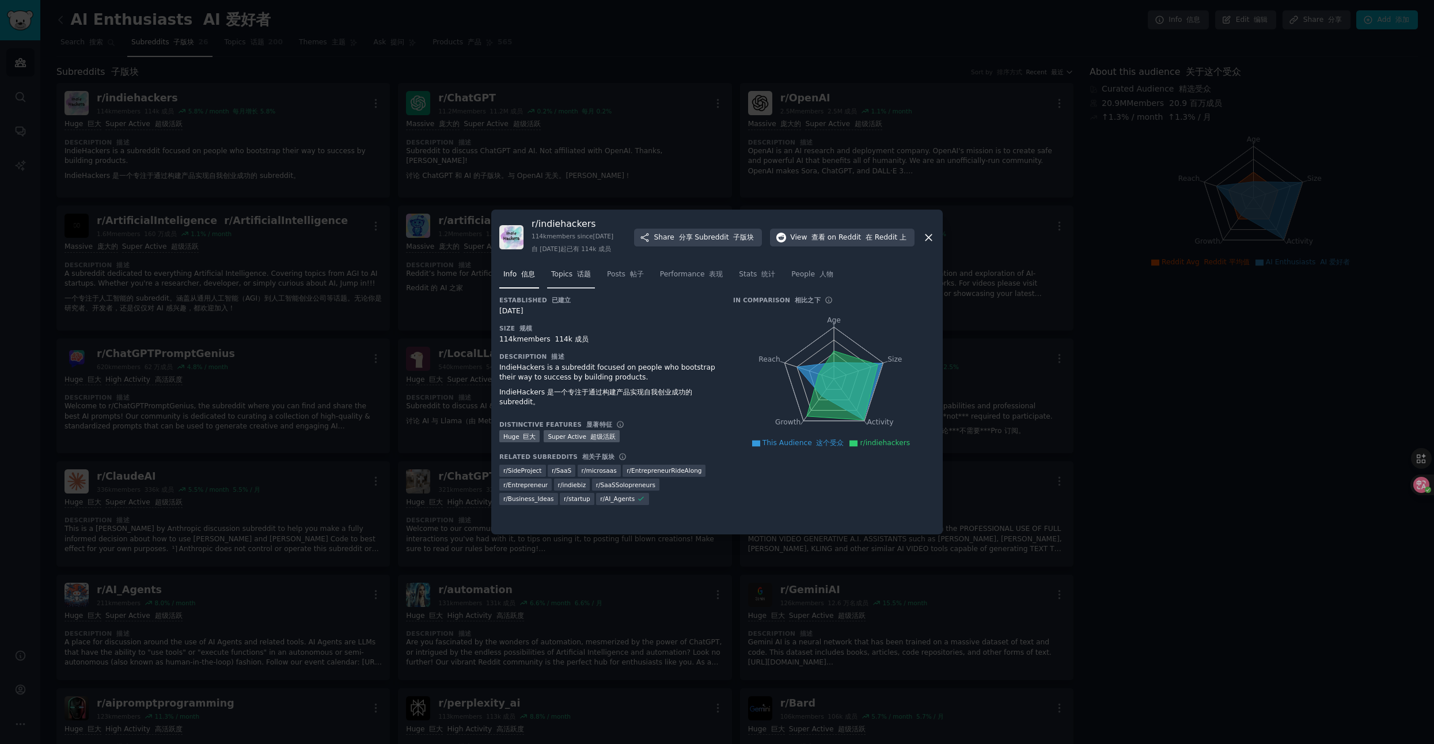
click at [577, 277] on font "话题" at bounding box center [584, 274] width 14 height 8
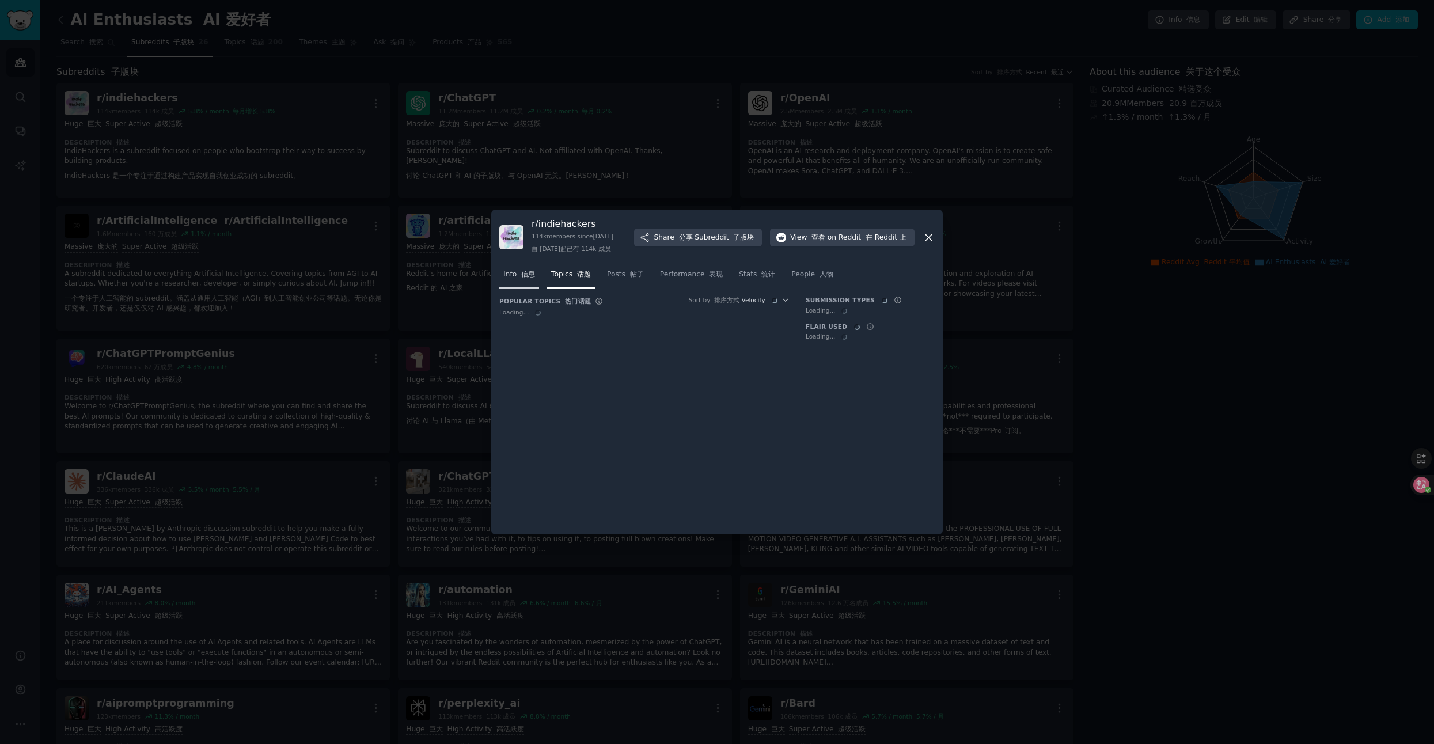
click at [530, 280] on link "Info 信息" at bounding box center [519, 277] width 40 height 24
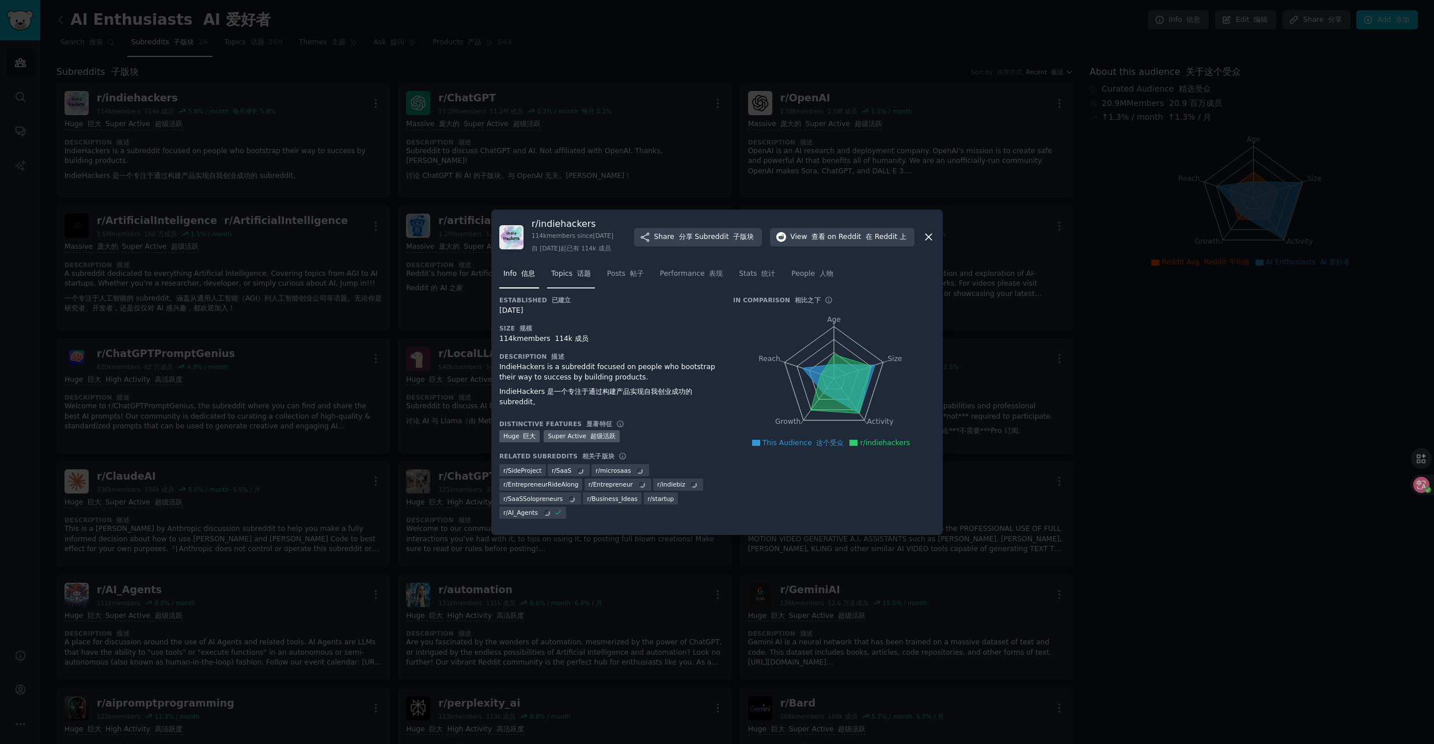
click at [582, 280] on link "Topics 话题" at bounding box center [571, 277] width 48 height 24
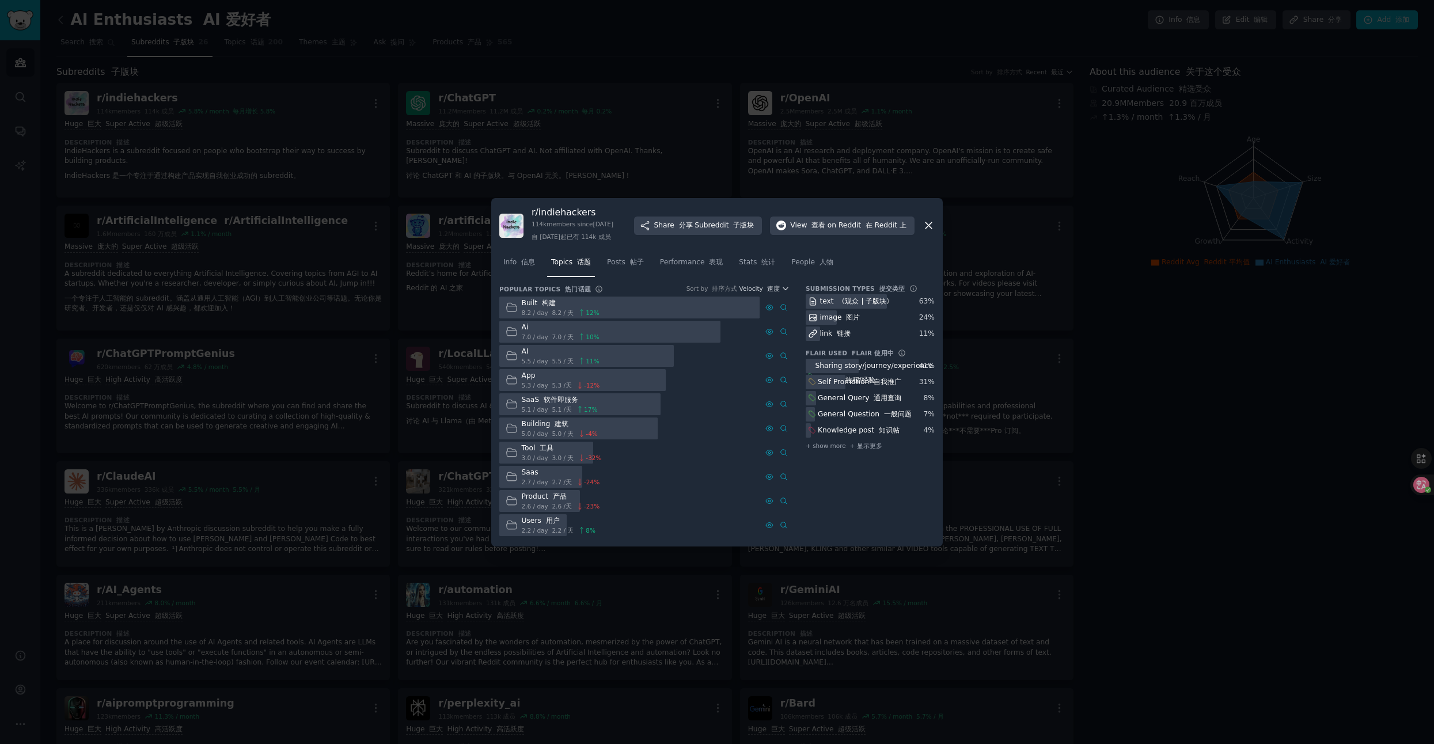
click at [1075, 253] on div at bounding box center [717, 372] width 1434 height 744
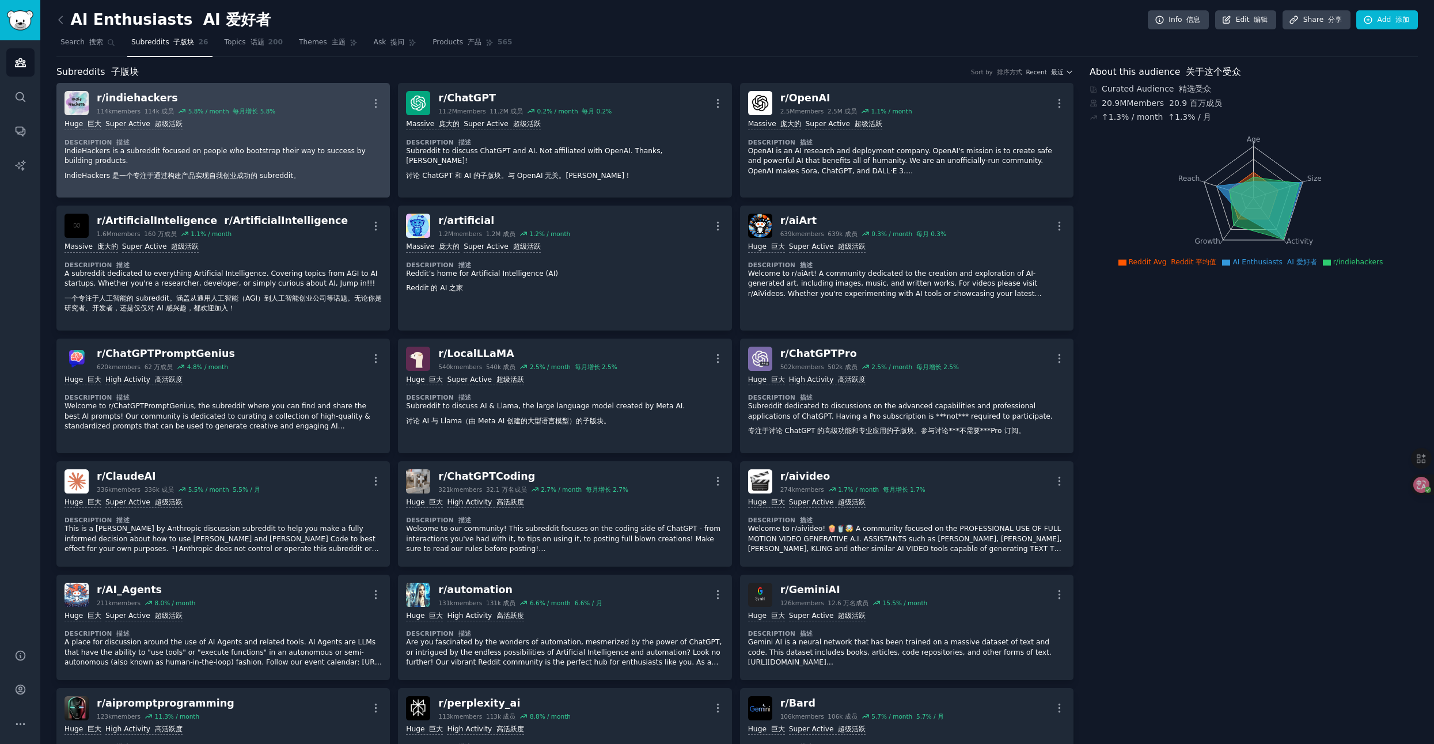
click at [335, 132] on div "Huge 巨大 Super Active 超级活跃 Description 描述 IndieHackers is a subreddit focused on…" at bounding box center [222, 152] width 317 height 74
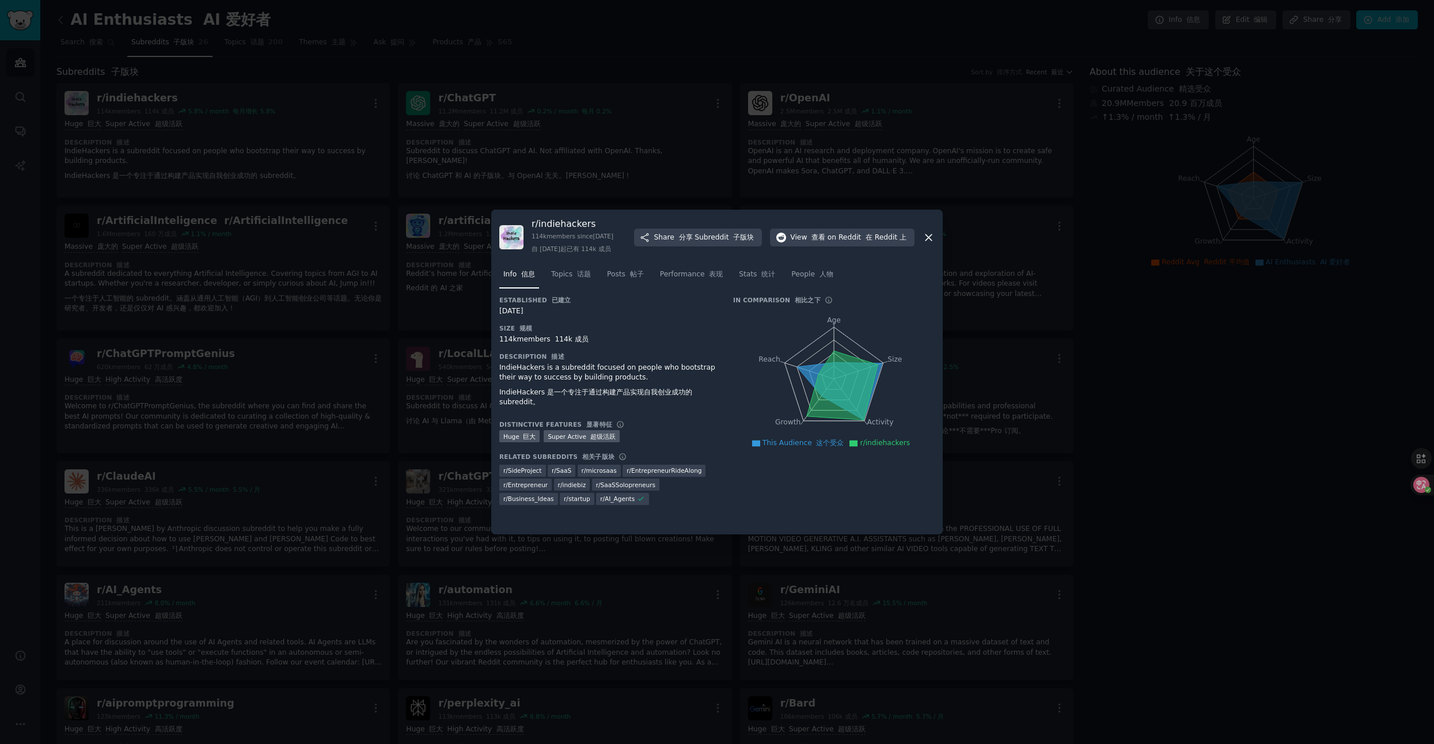
click at [1178, 319] on div at bounding box center [717, 372] width 1434 height 744
